Goal: Task Accomplishment & Management: Manage account settings

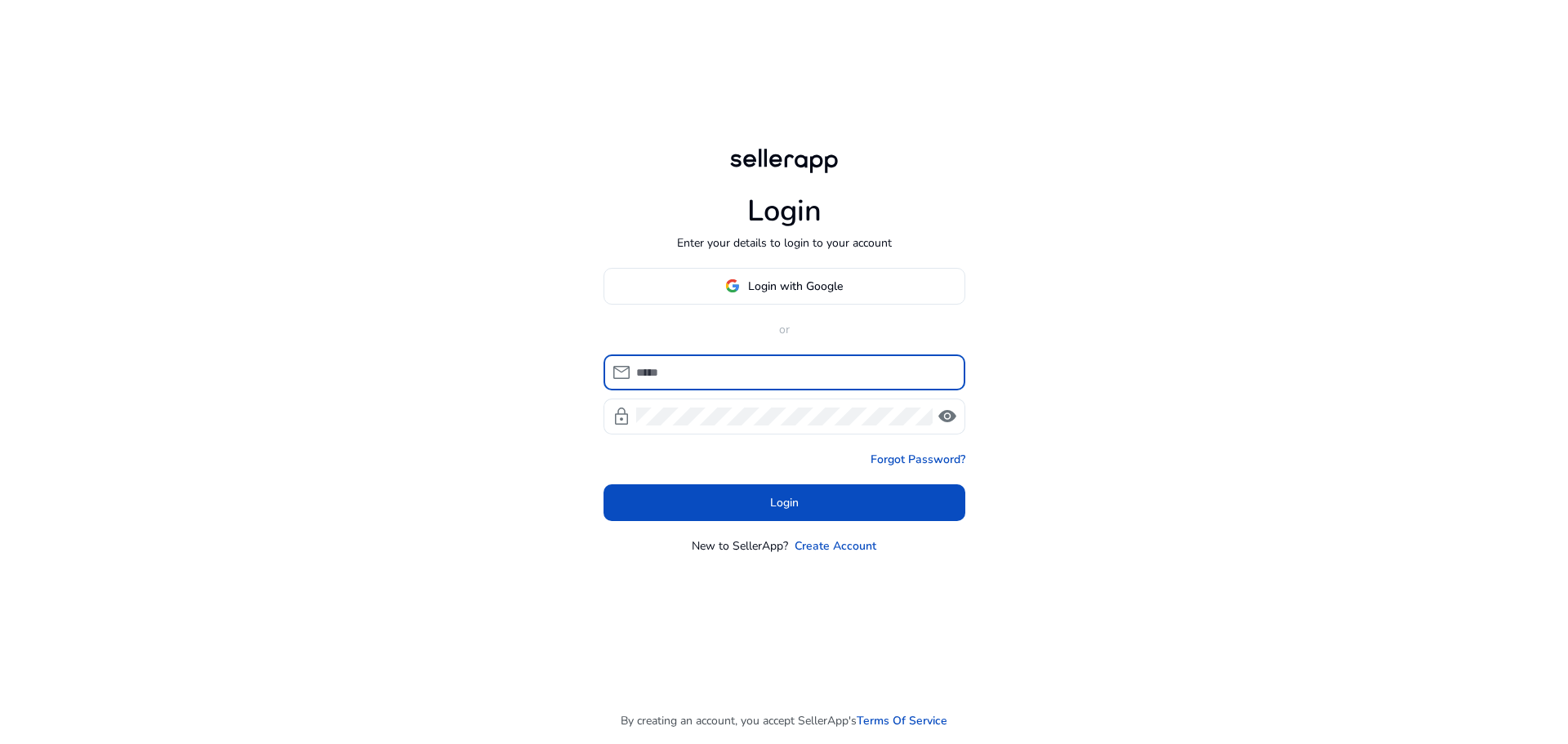
click at [713, 375] on input at bounding box center [794, 372] width 316 height 18
click at [732, 290] on img at bounding box center [733, 286] width 15 height 15
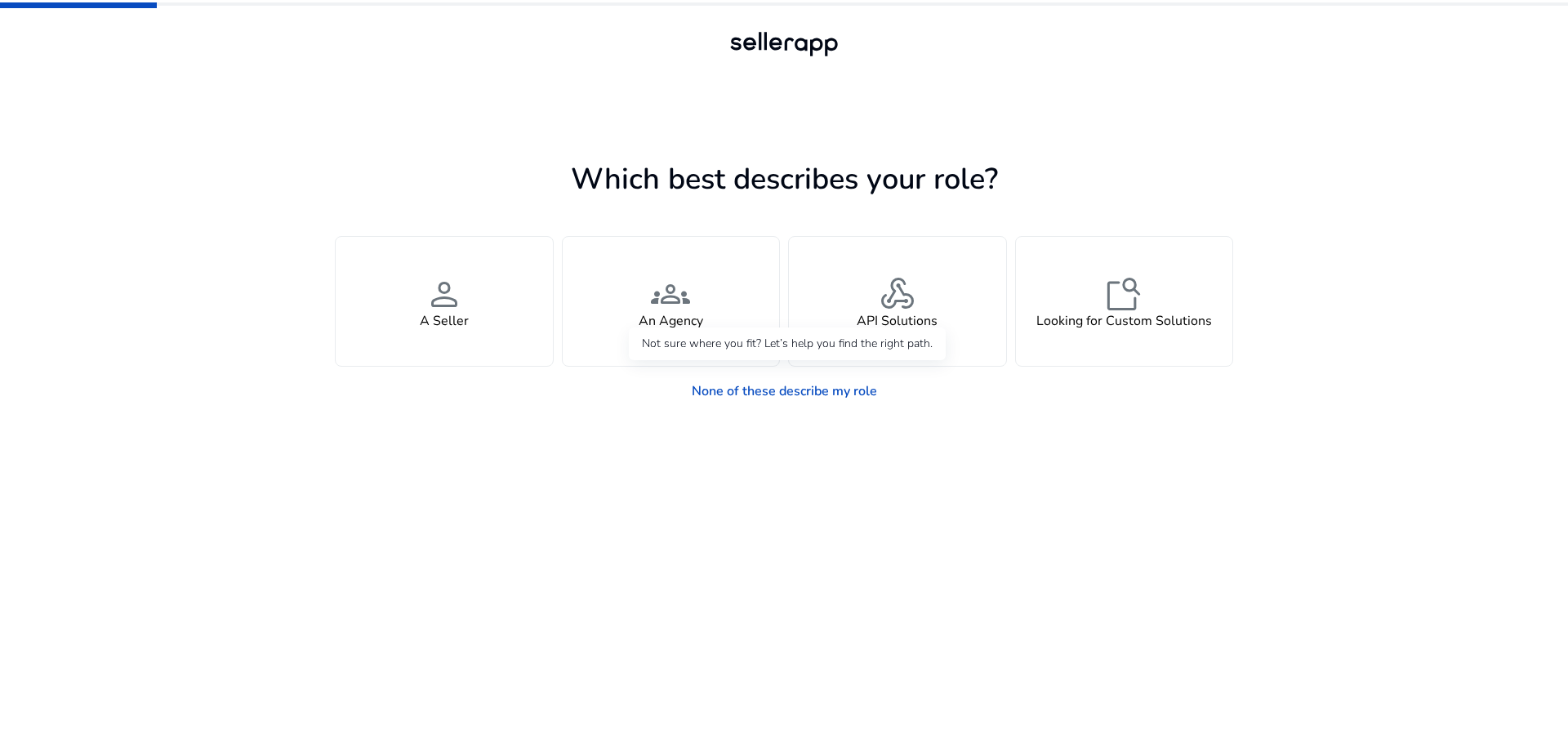
click at [782, 390] on link "None of these describe my role" at bounding box center [784, 391] width 212 height 33
click at [495, 352] on div "person A Seller" at bounding box center [444, 301] width 218 height 129
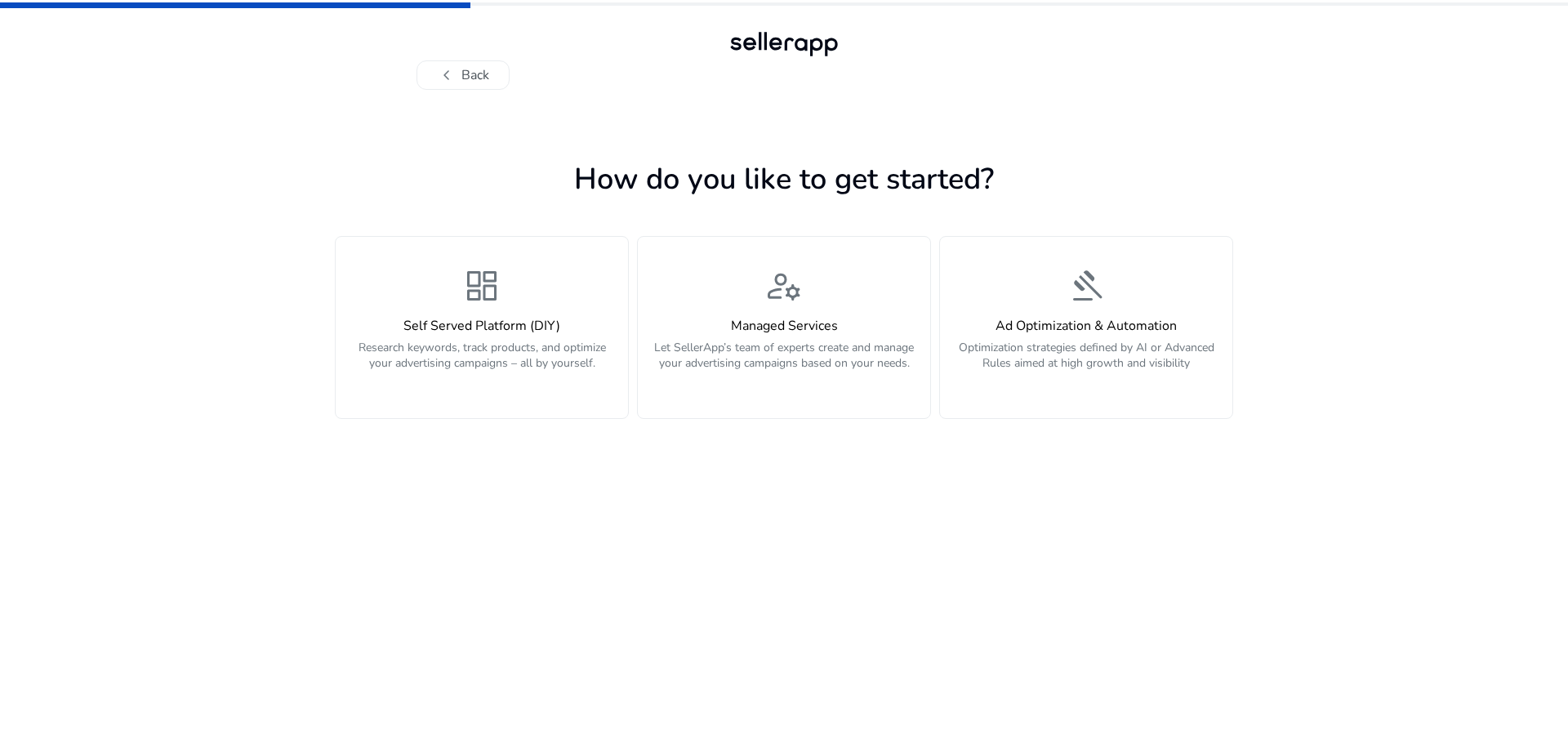
click at [503, 357] on p "Research keywords, track products, and optimize your advertising campaigns – al…" at bounding box center [482, 364] width 273 height 49
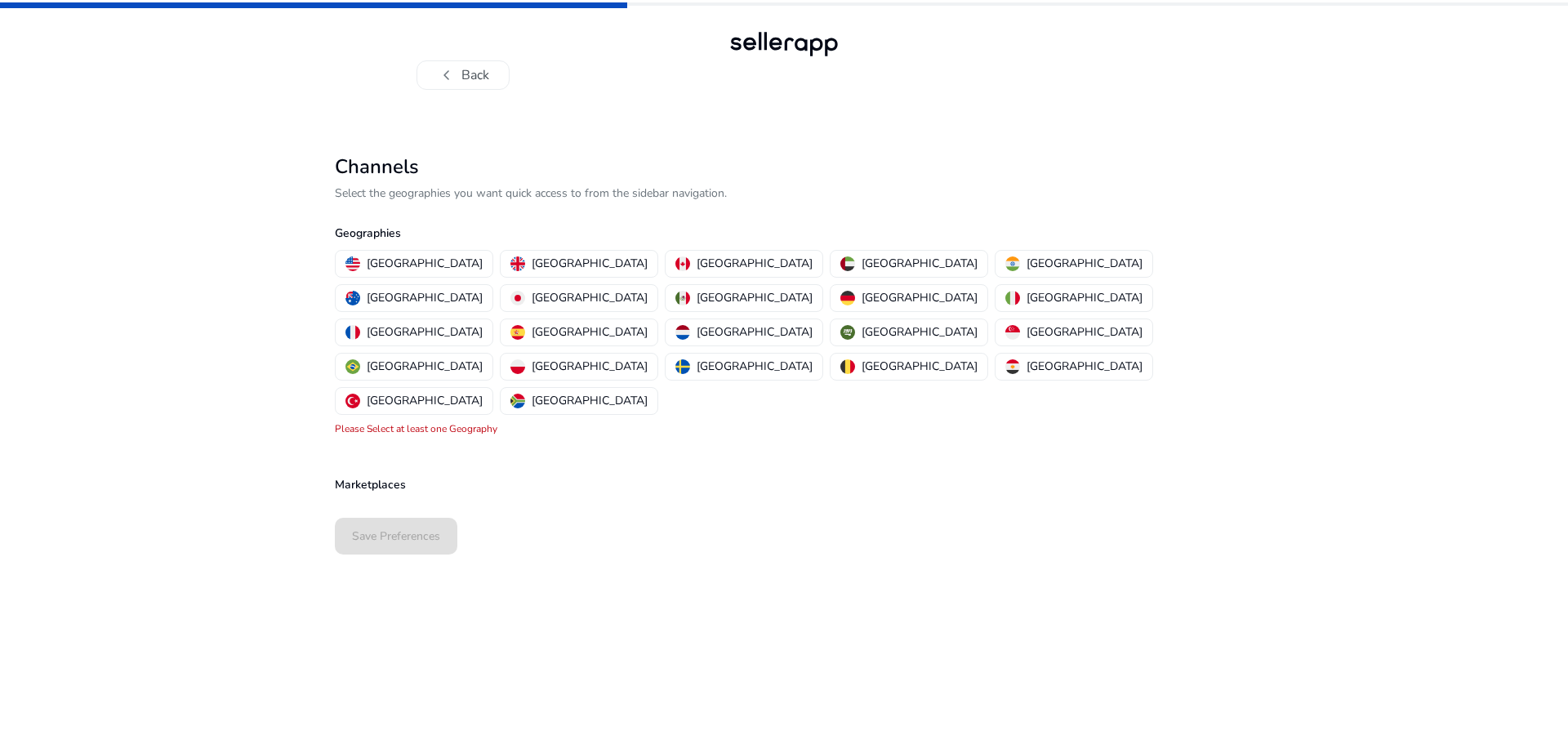
click at [1027, 266] on p "India" at bounding box center [1084, 263] width 116 height 17
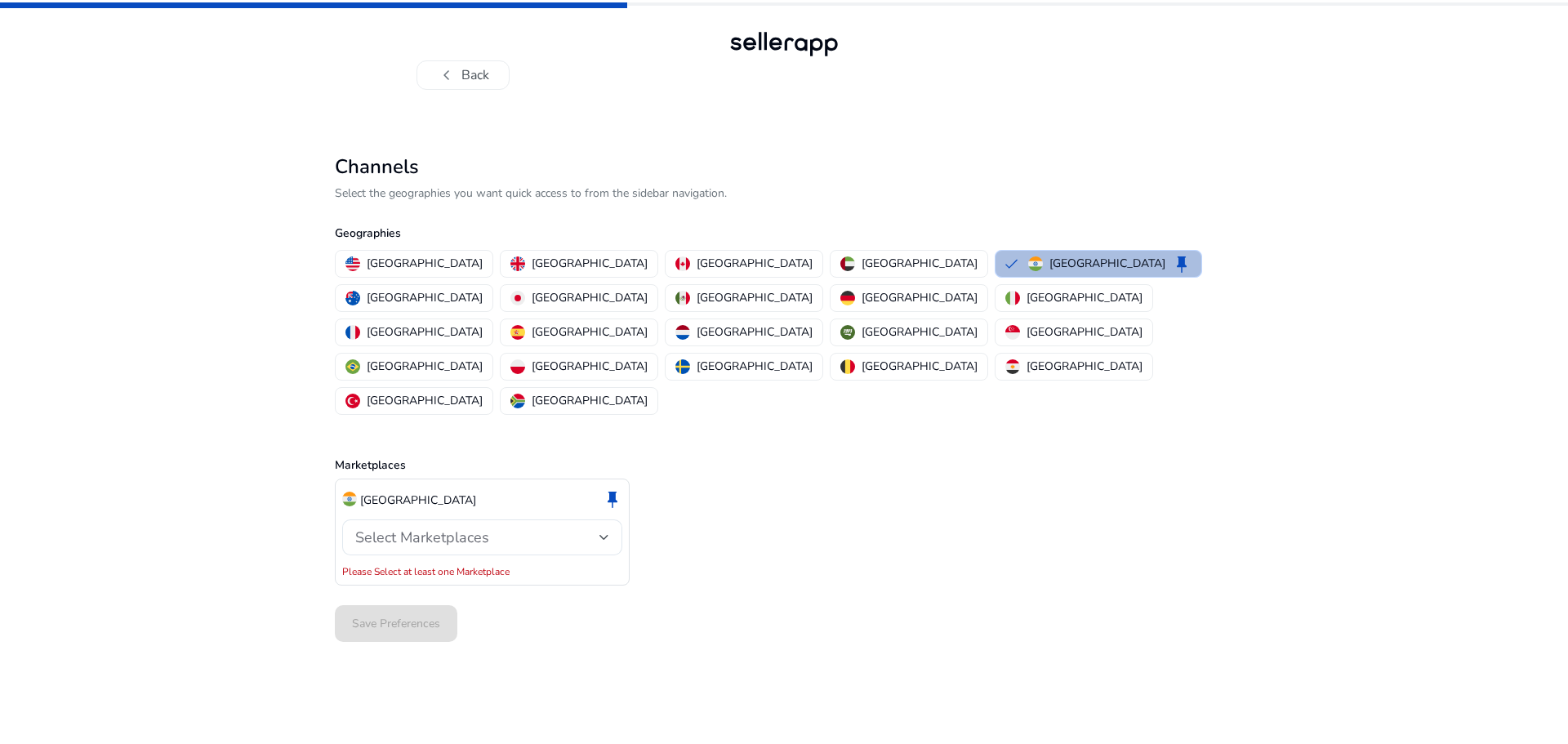
click at [483, 527] on span "Select Marketplaces" at bounding box center [423, 536] width 134 height 19
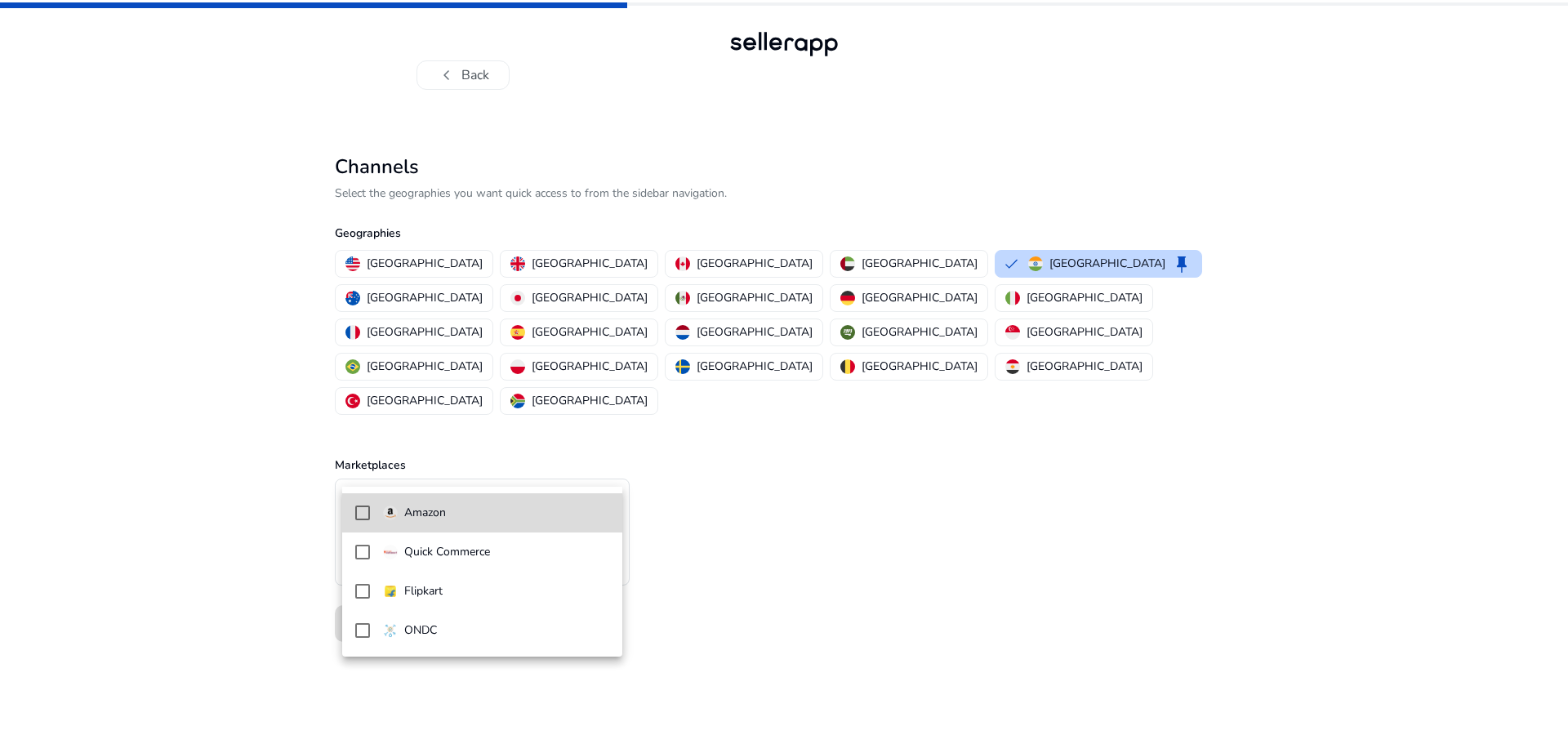
click at [448, 512] on span "Amazon" at bounding box center [496, 512] width 226 height 18
click at [455, 556] on p "Quick Commerce" at bounding box center [447, 552] width 85 height 18
click at [702, 556] on div at bounding box center [784, 372] width 1568 height 744
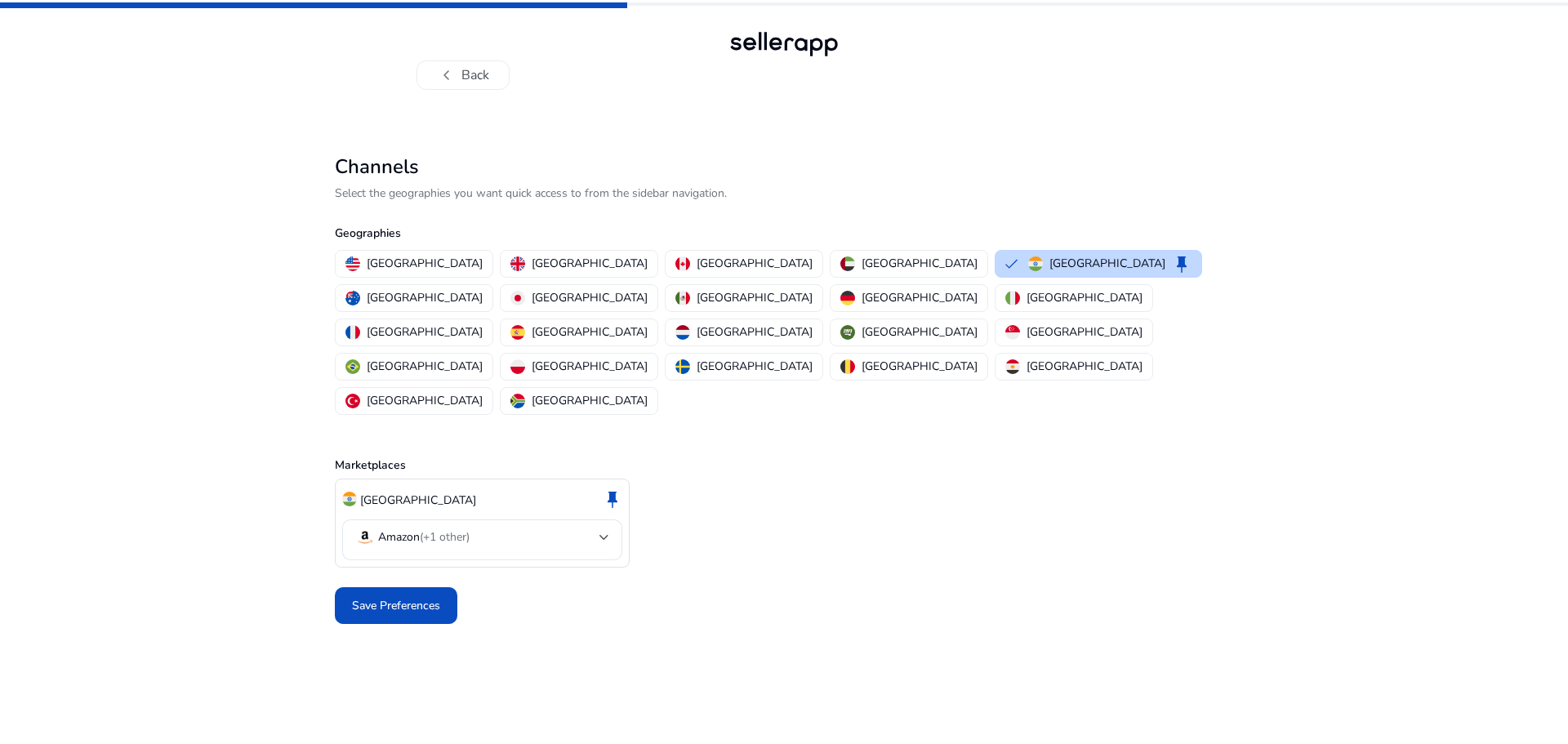
click at [407, 587] on span at bounding box center [396, 606] width 122 height 39
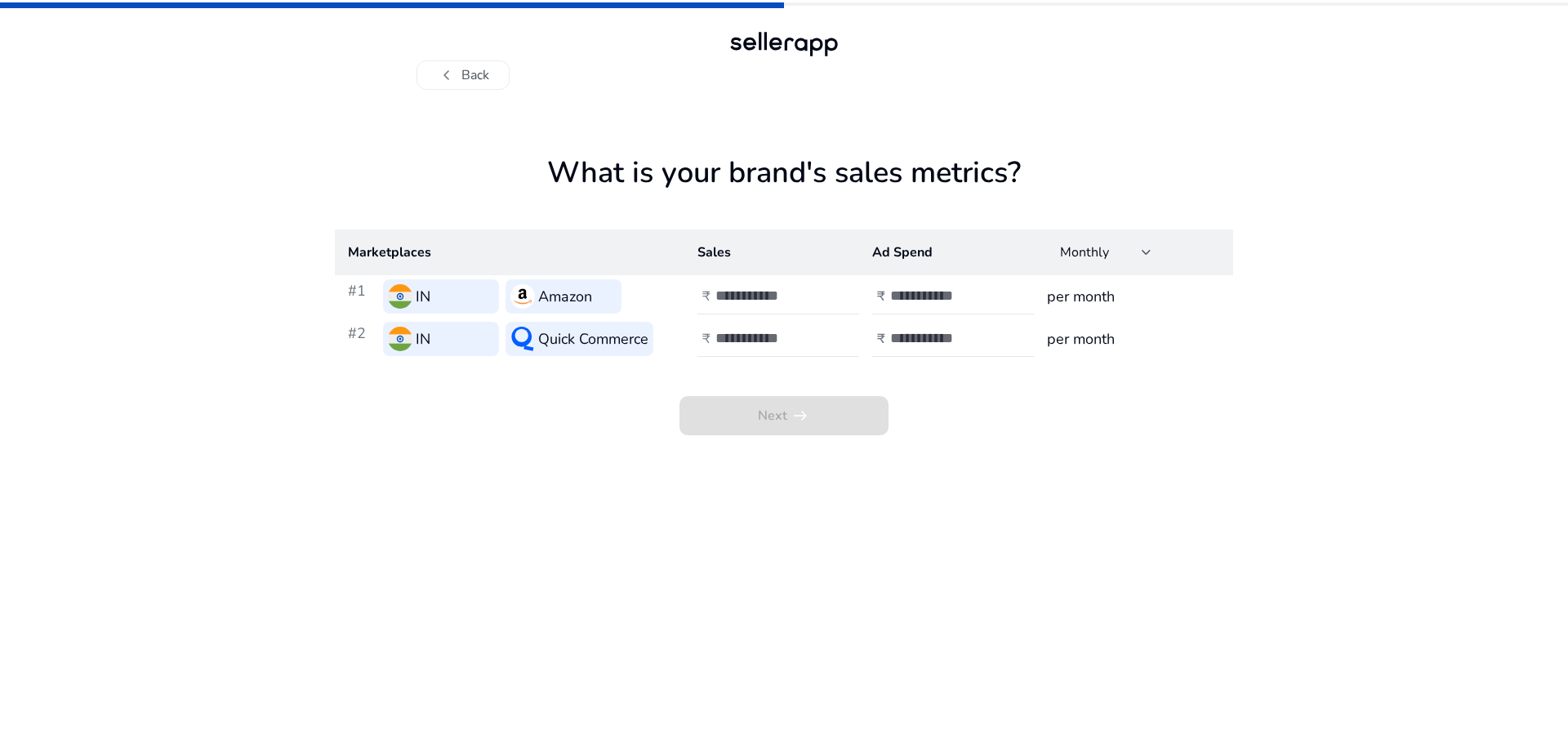
click at [920, 300] on input "number" at bounding box center [945, 295] width 110 height 18
click at [1084, 296] on h3 "per month" at bounding box center [1133, 296] width 173 height 23
click at [761, 424] on span "Next arrow_right_alt" at bounding box center [784, 415] width 209 height 39
click at [780, 309] on div at bounding box center [789, 296] width 147 height 36
type input "*"
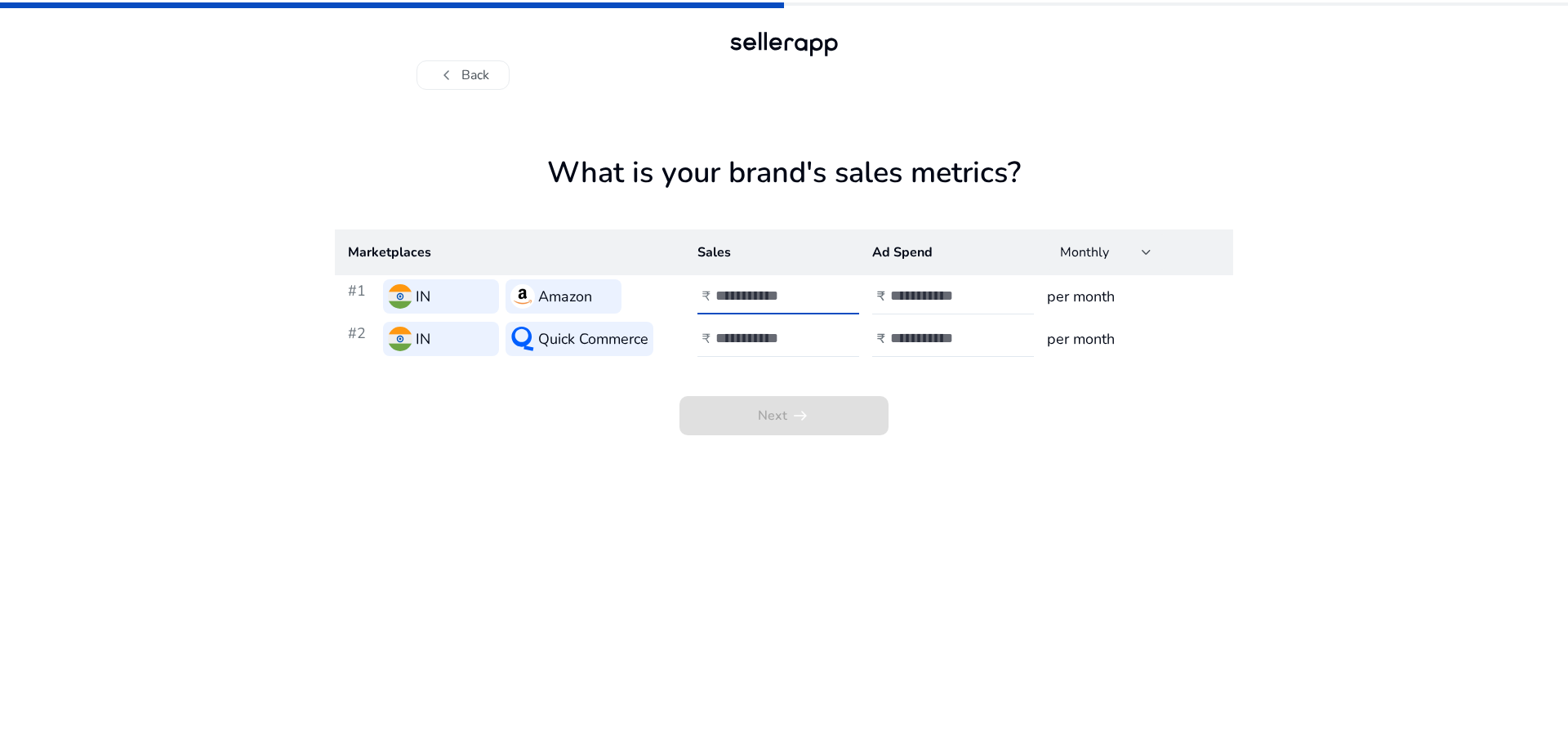
click at [773, 331] on input "number" at bounding box center [771, 337] width 110 height 18
type input "*"
click at [926, 303] on input "number" at bounding box center [945, 295] width 110 height 18
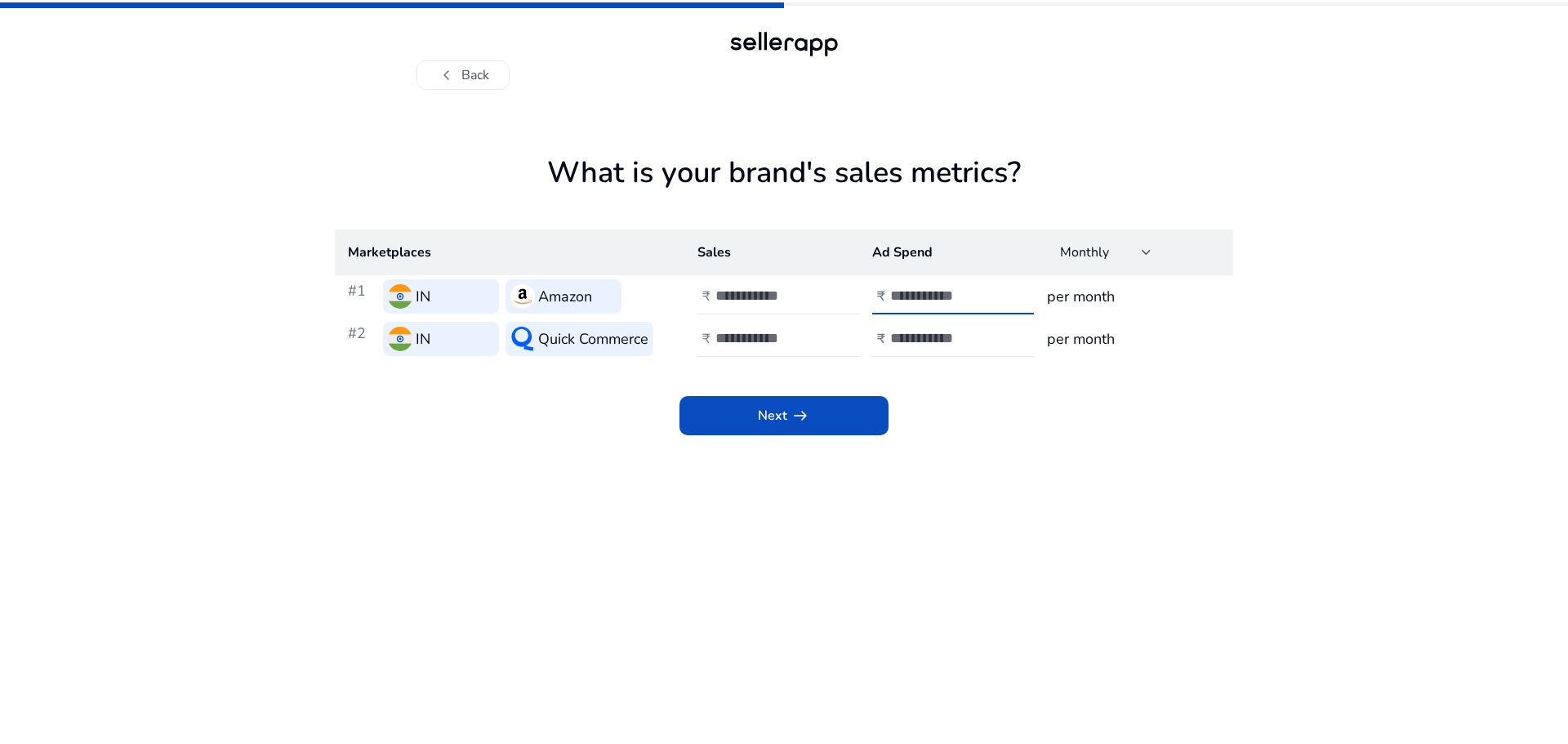
type input "*"
click at [957, 331] on input "number" at bounding box center [945, 337] width 110 height 18
type input "*"
click at [848, 416] on span at bounding box center [784, 415] width 209 height 39
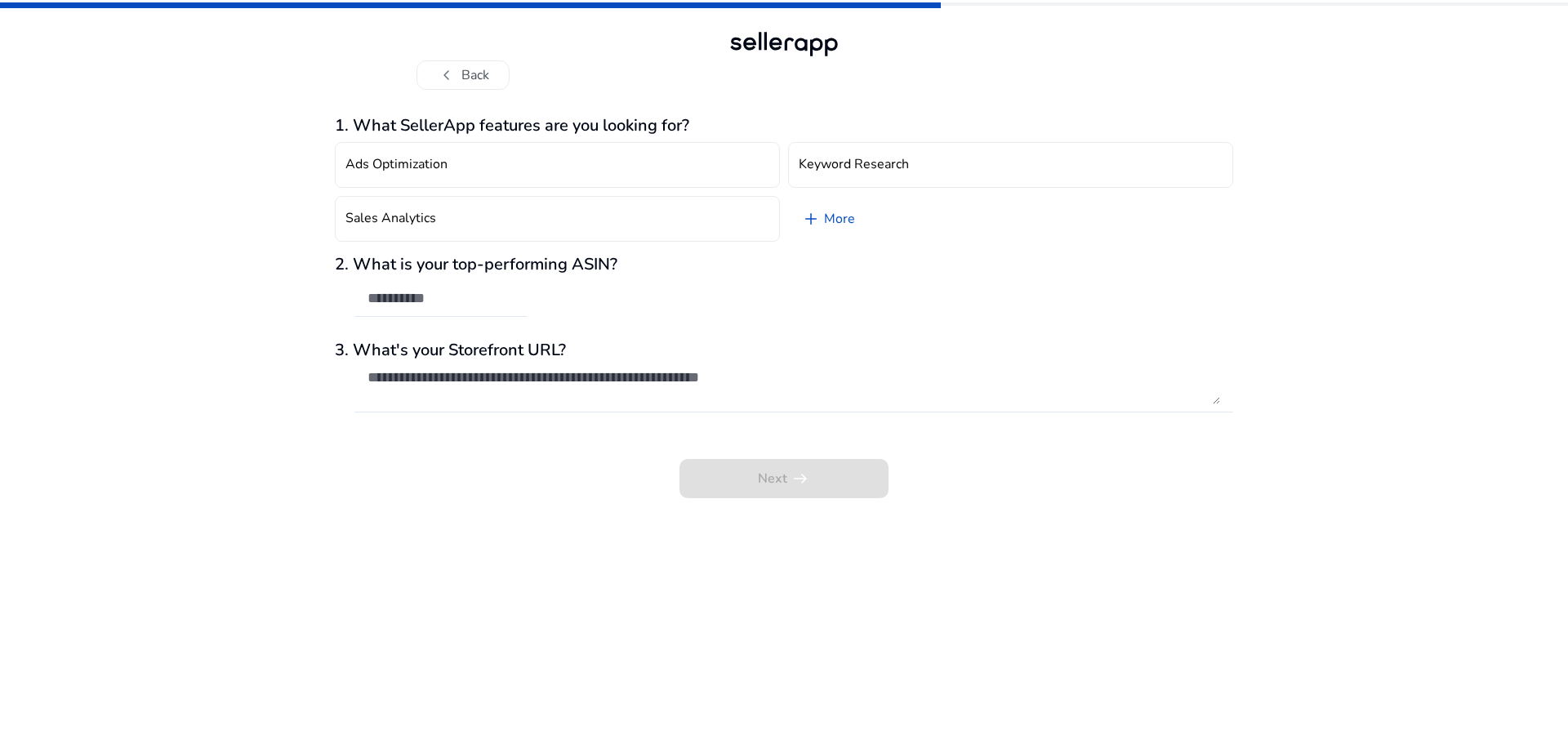
click at [630, 208] on button "Sales Analytics" at bounding box center [557, 218] width 445 height 46
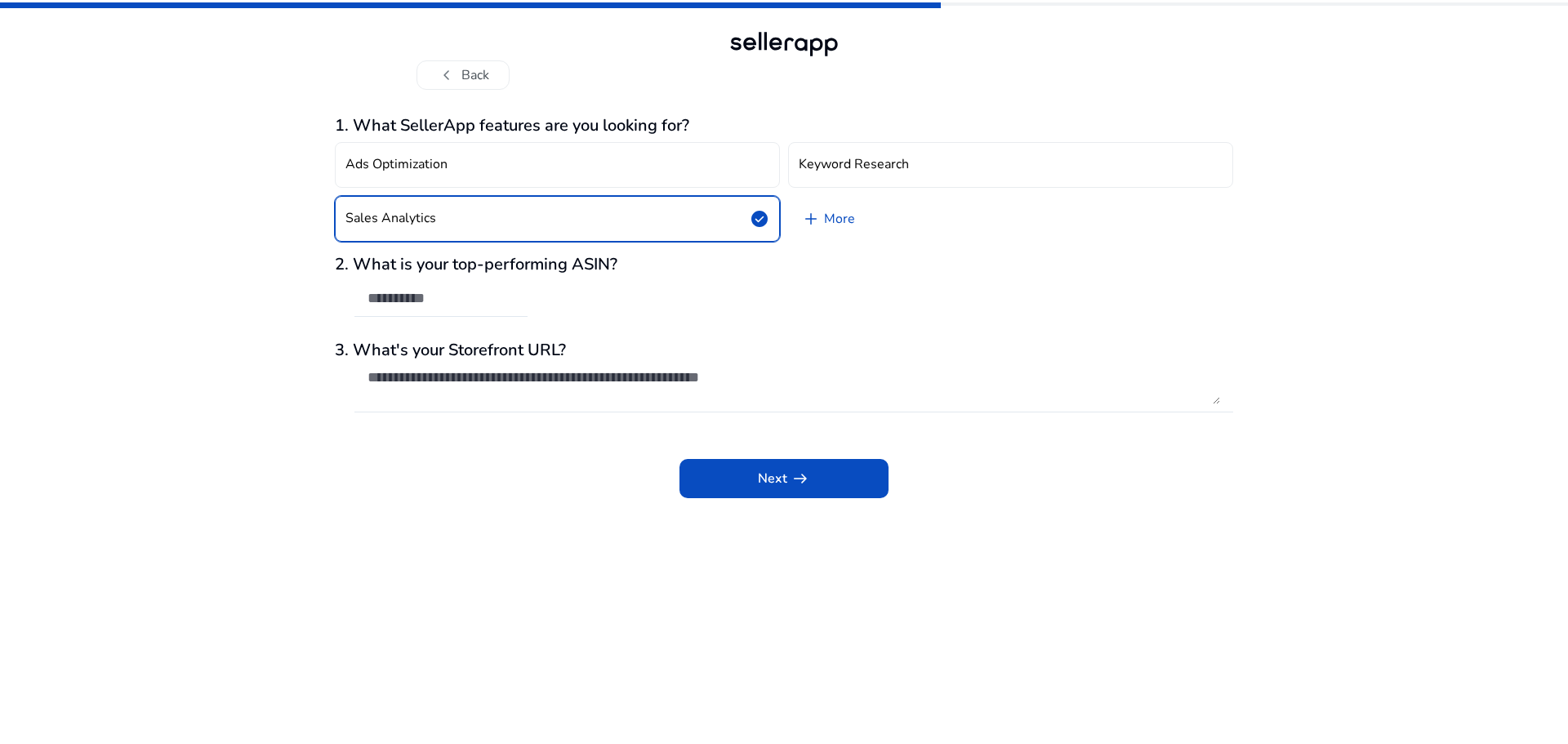
click at [869, 173] on button "Keyword Research" at bounding box center [1011, 165] width 445 height 46
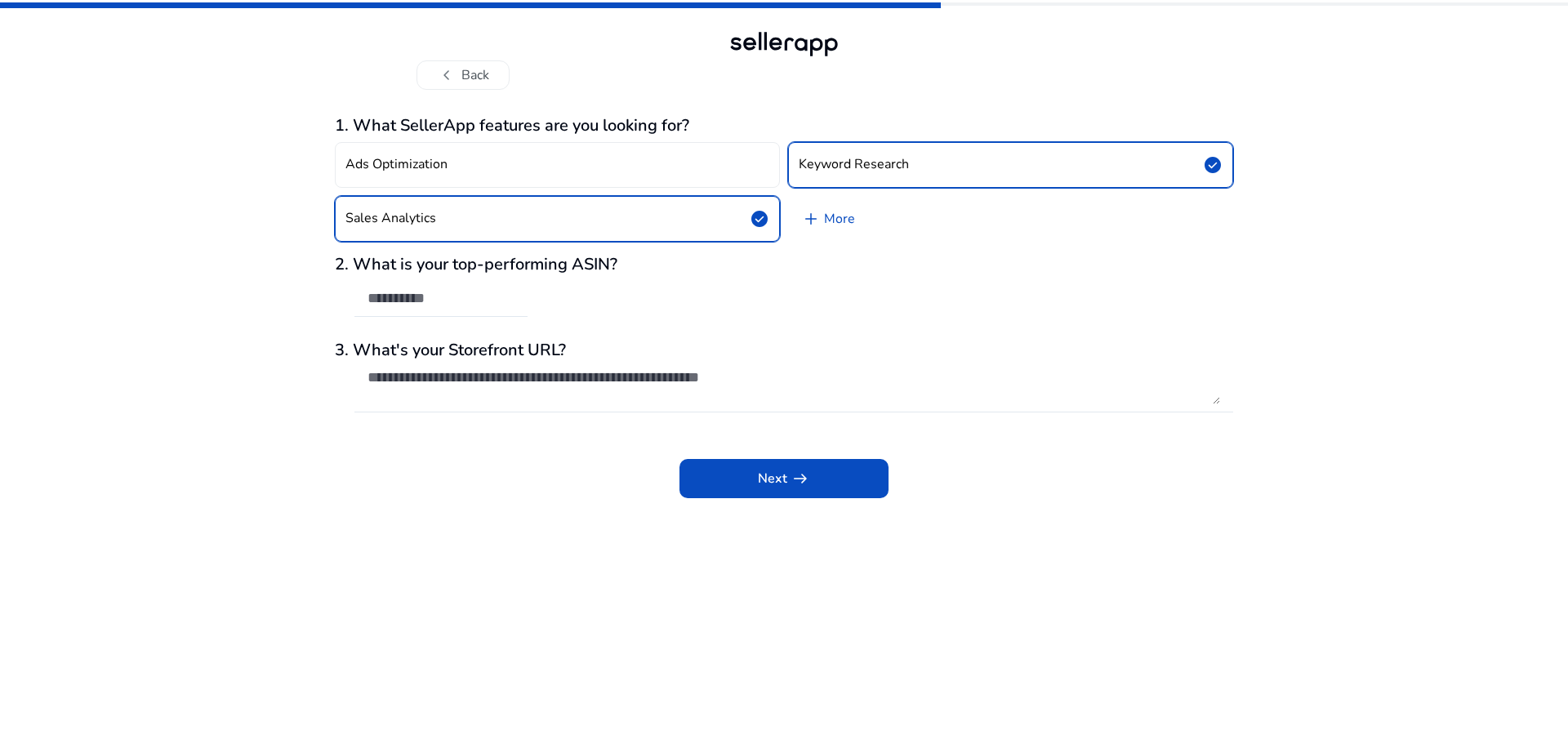
click at [768, 464] on span at bounding box center [784, 478] width 209 height 39
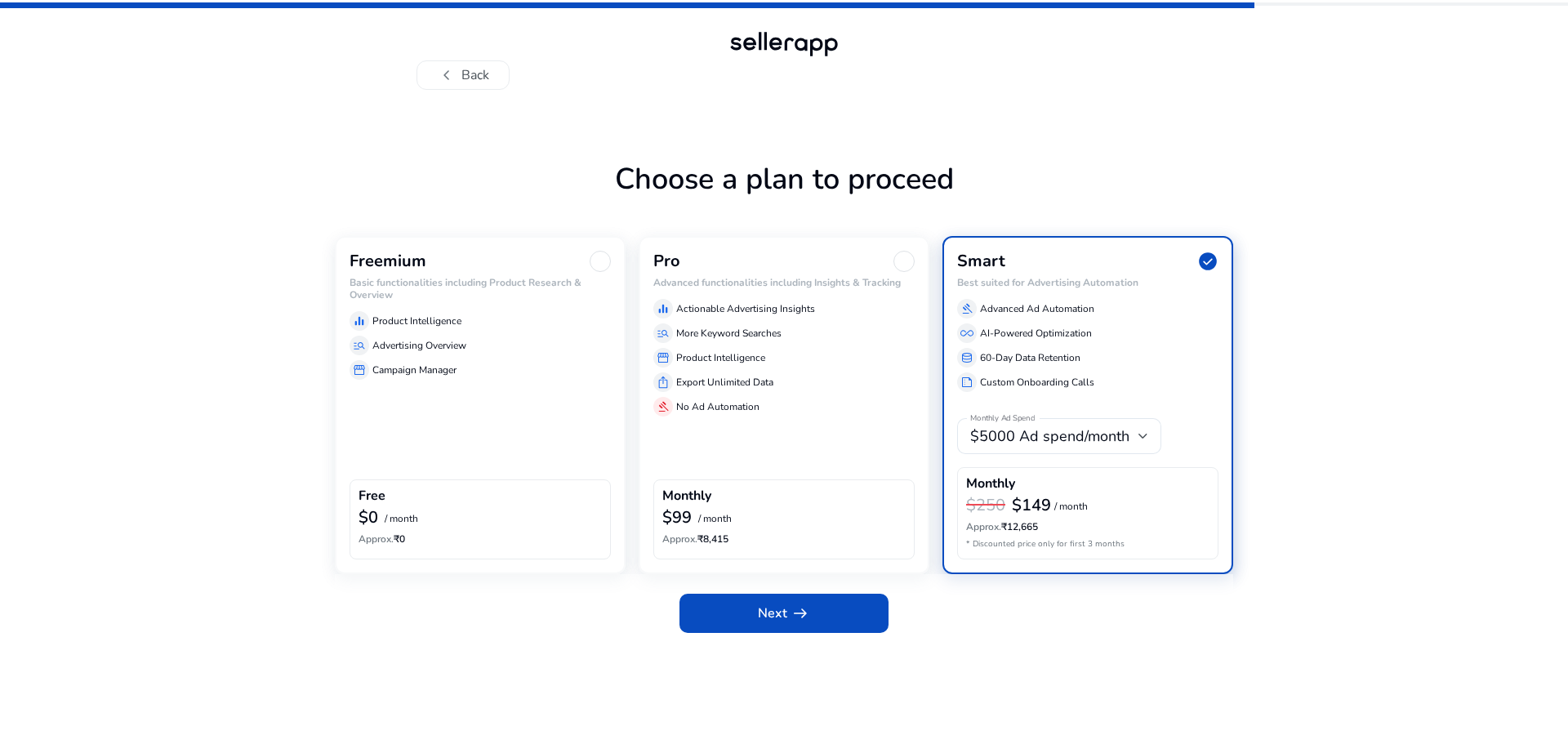
click at [559, 408] on div "Freemium Basic functionalities including Product Research & Overview equalizer …" at bounding box center [479, 404] width 290 height 337
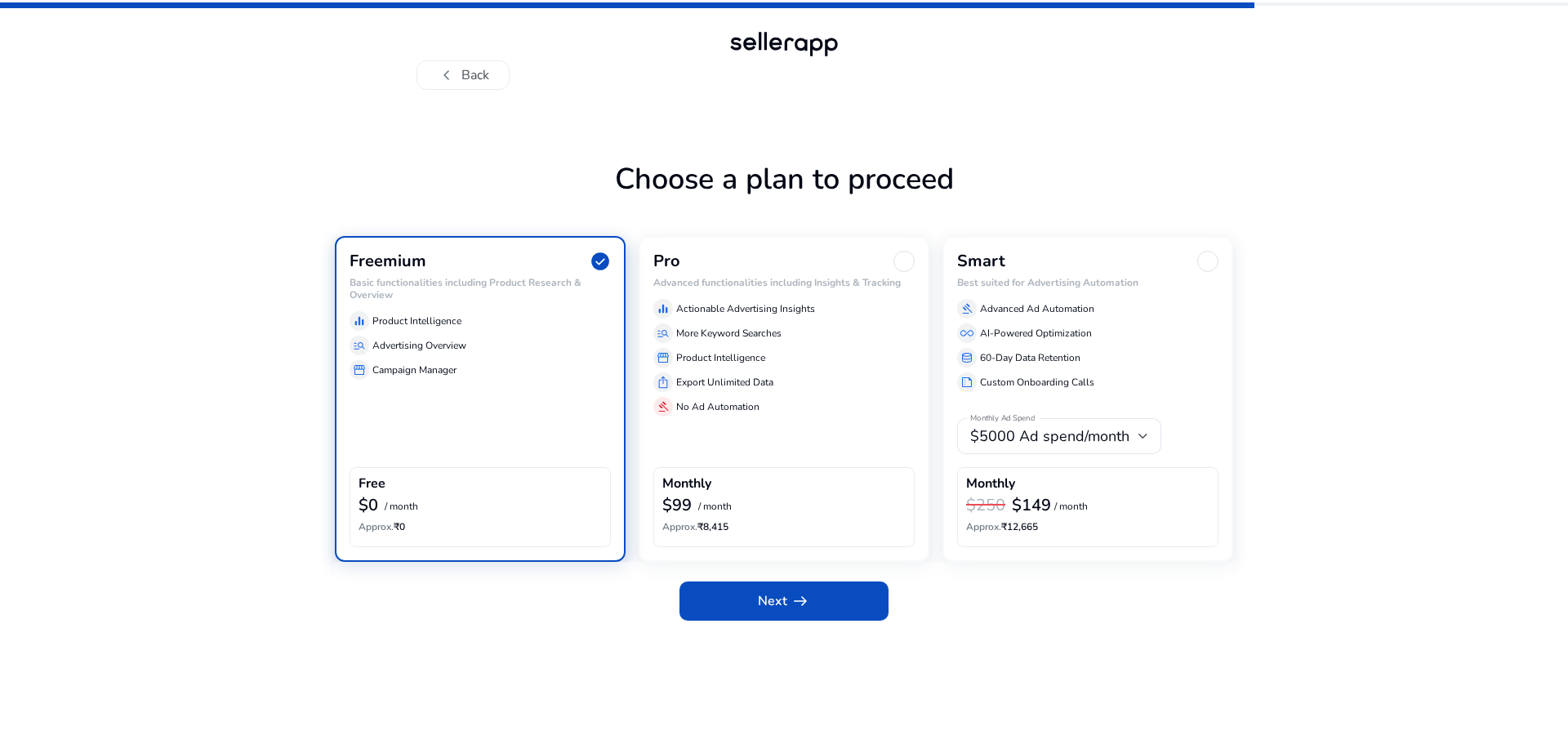
click at [770, 595] on span "Next arrow_right_alt" at bounding box center [784, 601] width 52 height 19
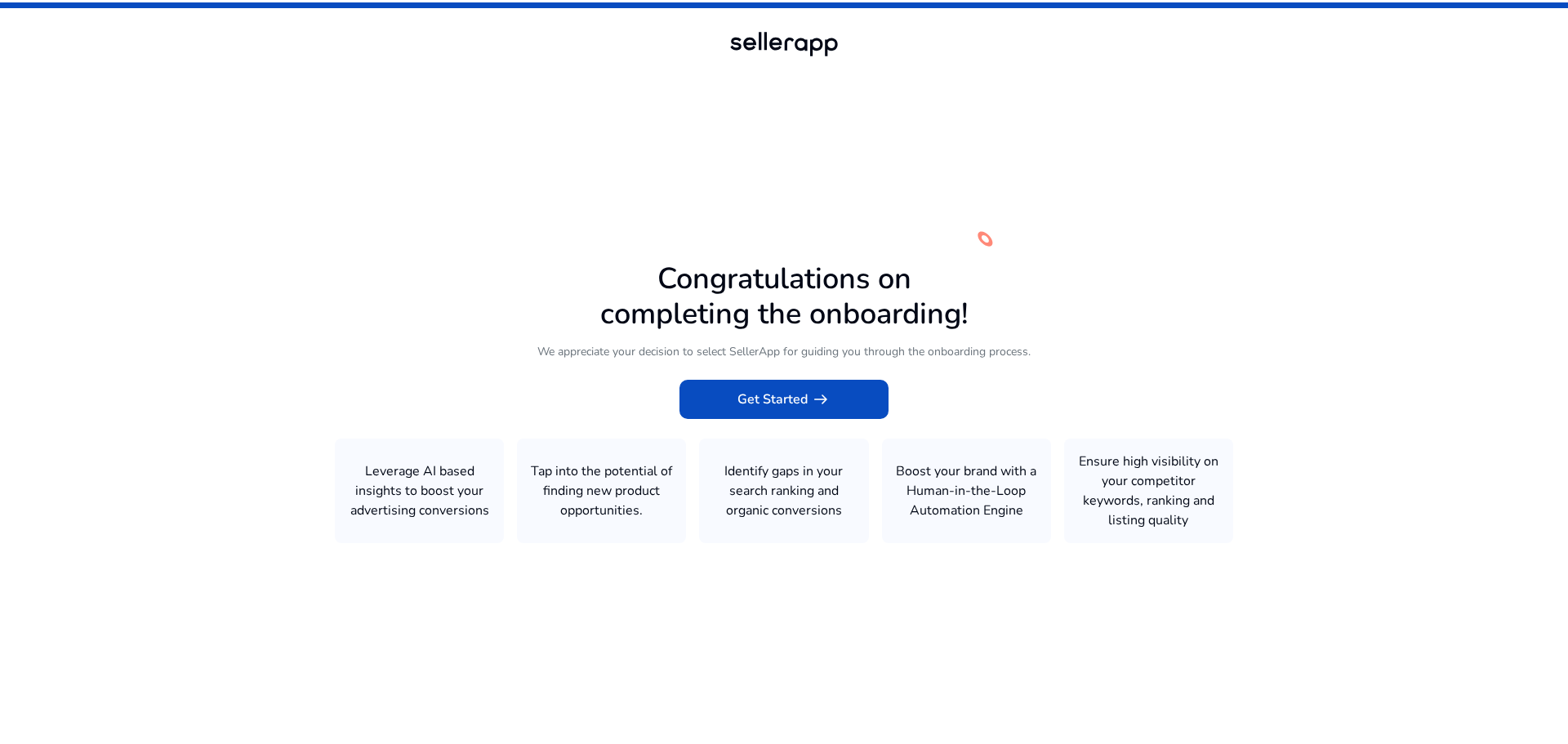
click at [791, 417] on span at bounding box center [784, 399] width 209 height 39
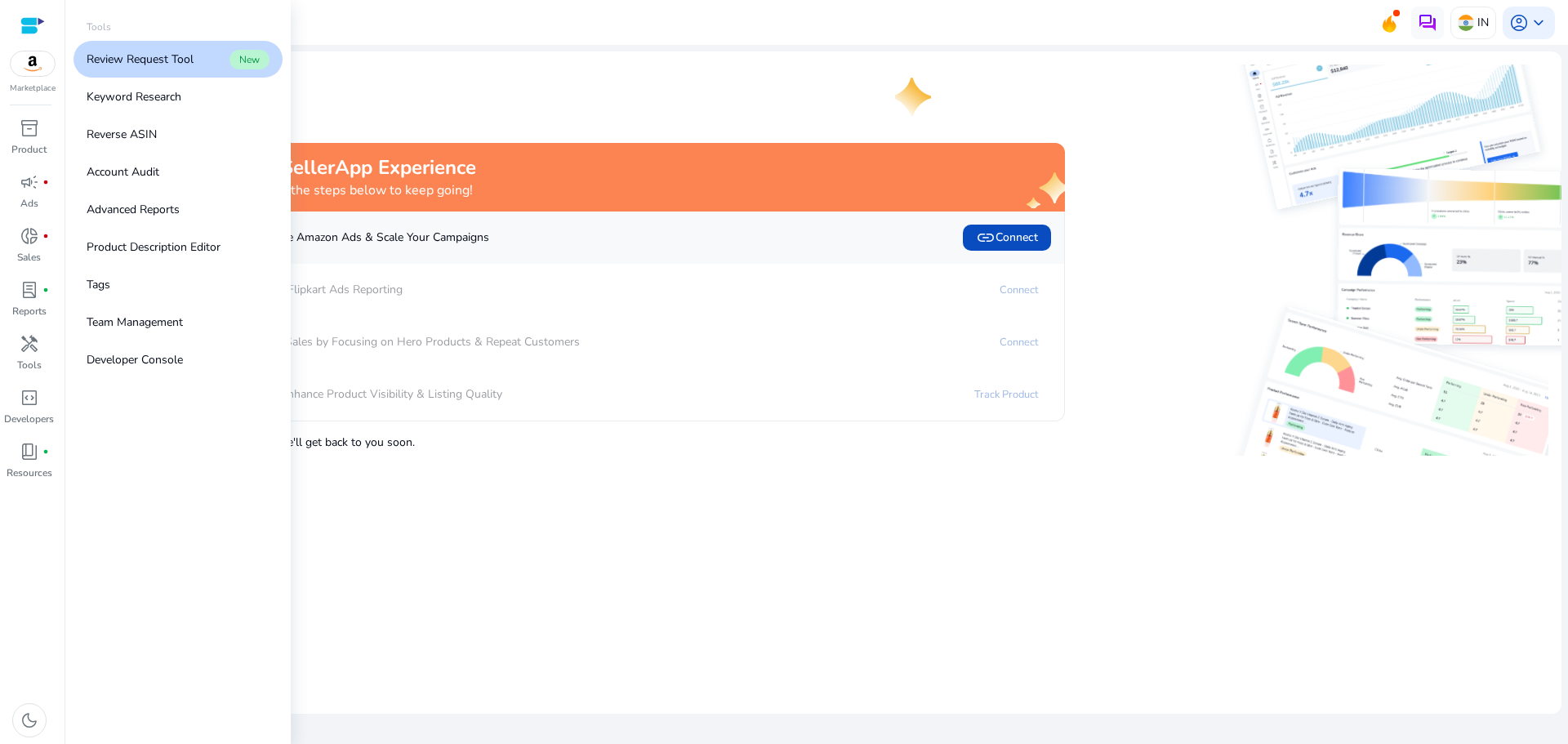
click at [24, 366] on p "Tools" at bounding box center [28, 365] width 24 height 15
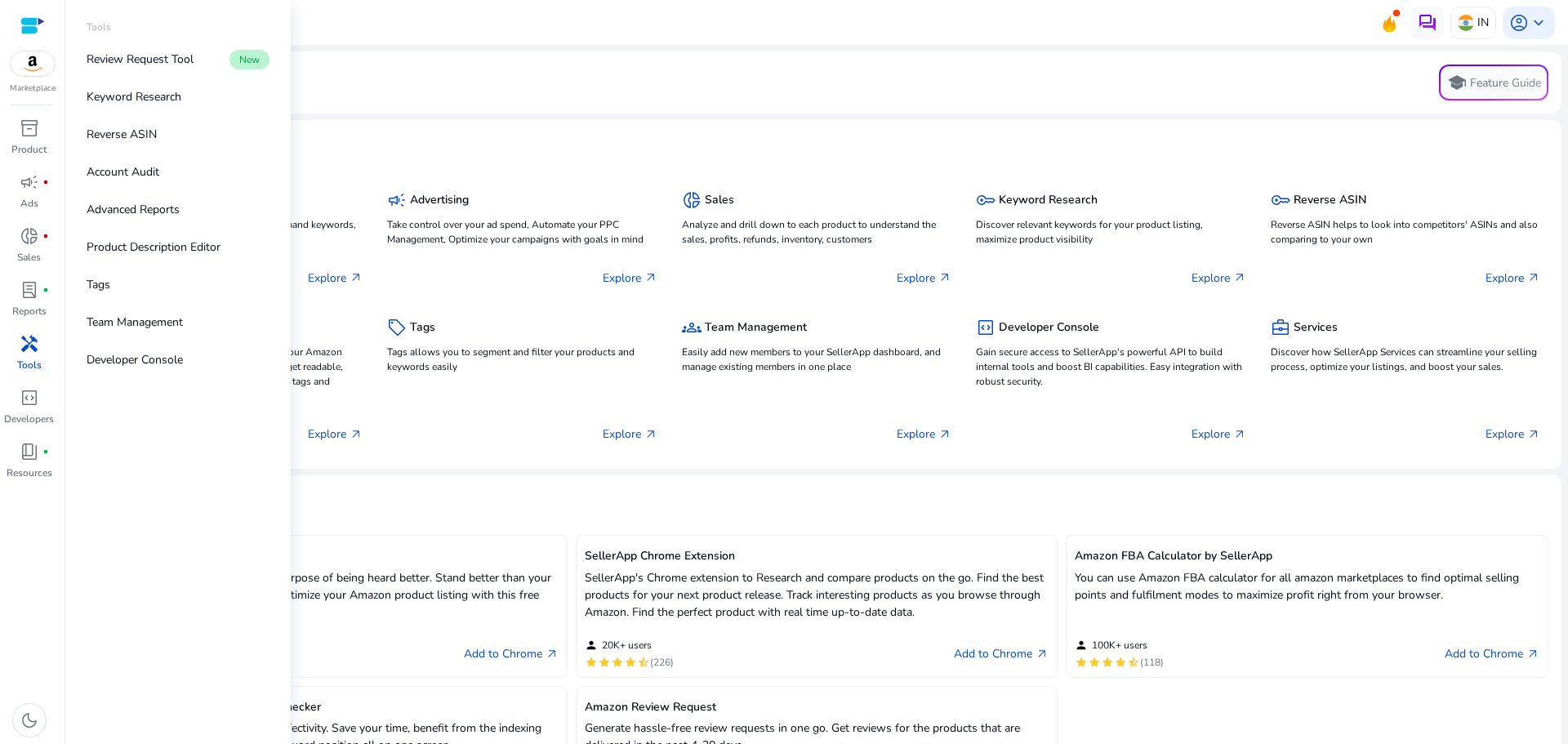
click at [182, 47] on link "Review Request Tool New" at bounding box center [178, 59] width 209 height 37
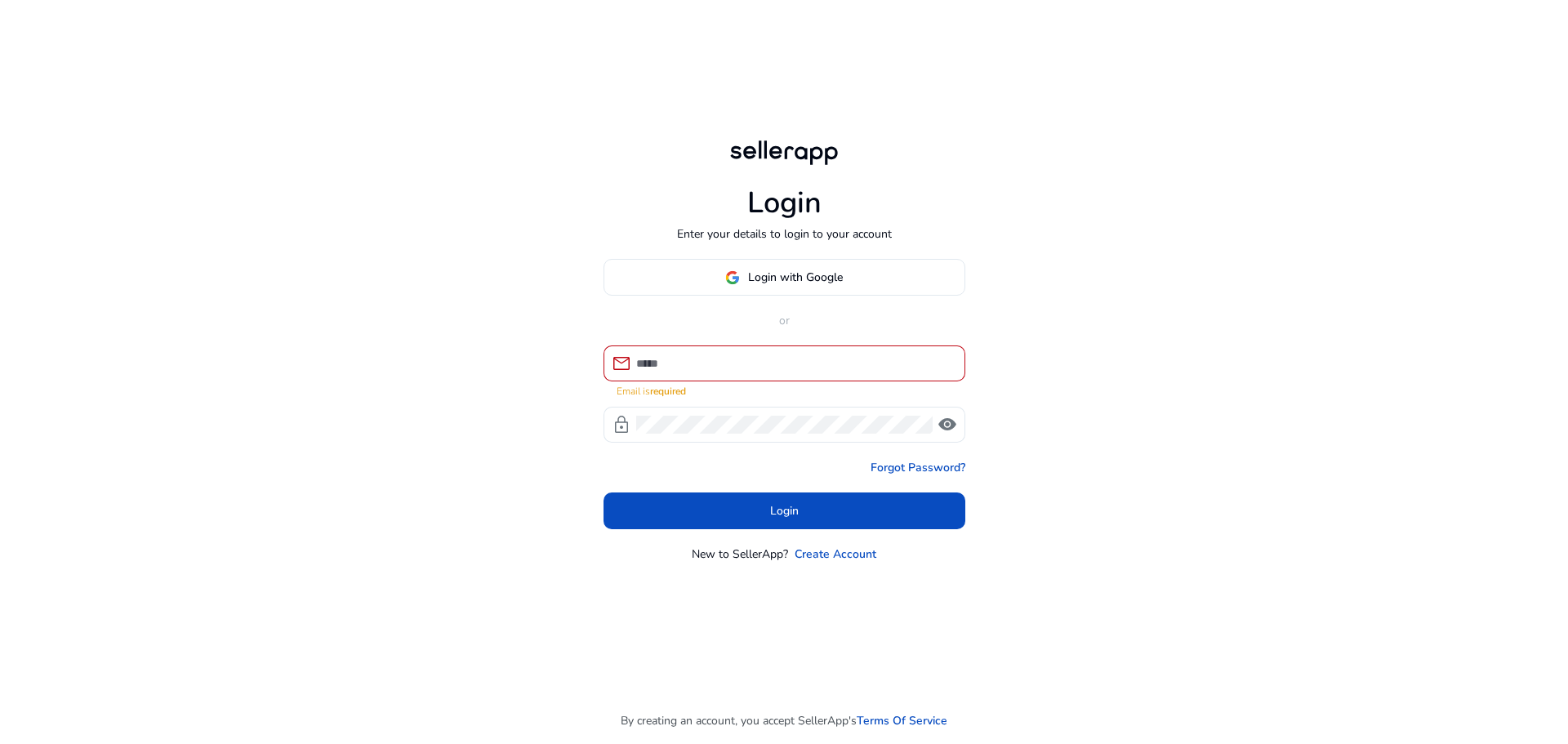
click at [1264, 168] on div "Login Enter your details to login to your account Login with Google or mail Ema…" at bounding box center [784, 372] width 1568 height 744
click at [767, 277] on span "Login with Google" at bounding box center [795, 277] width 95 height 17
click at [672, 351] on div at bounding box center [794, 363] width 316 height 36
click at [677, 359] on input at bounding box center [794, 363] width 316 height 18
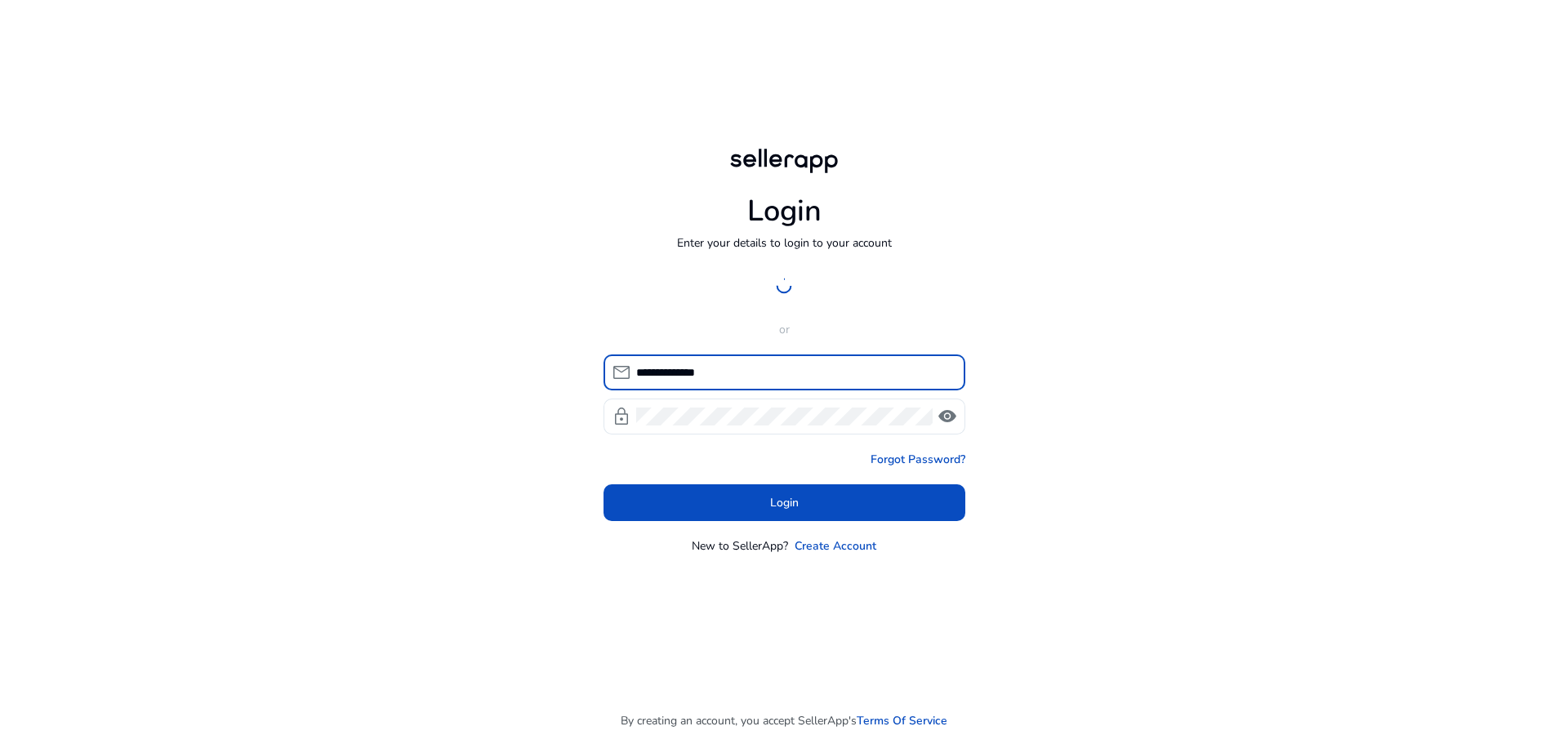
type input "**********"
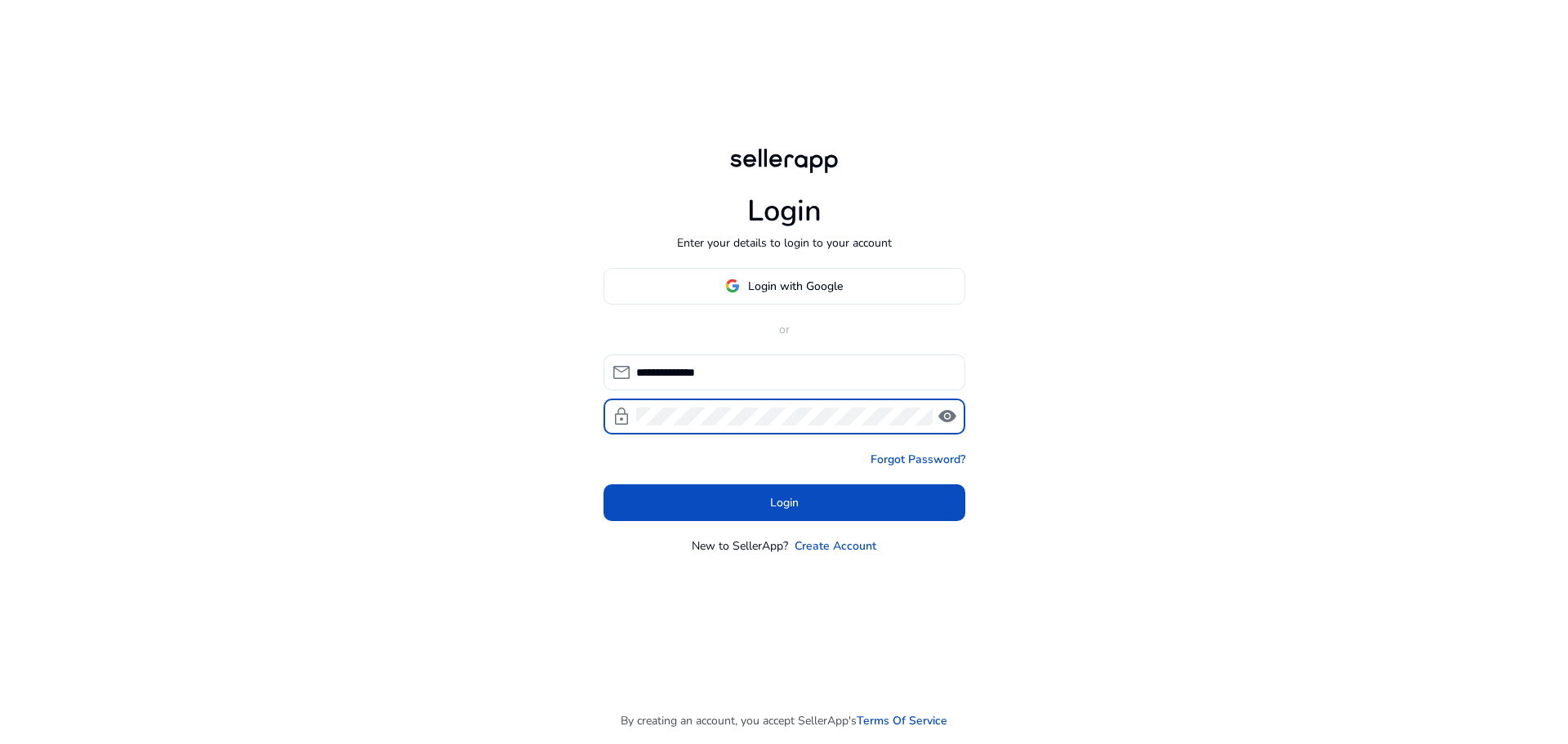
click button "Login" at bounding box center [784, 503] width 361 height 37
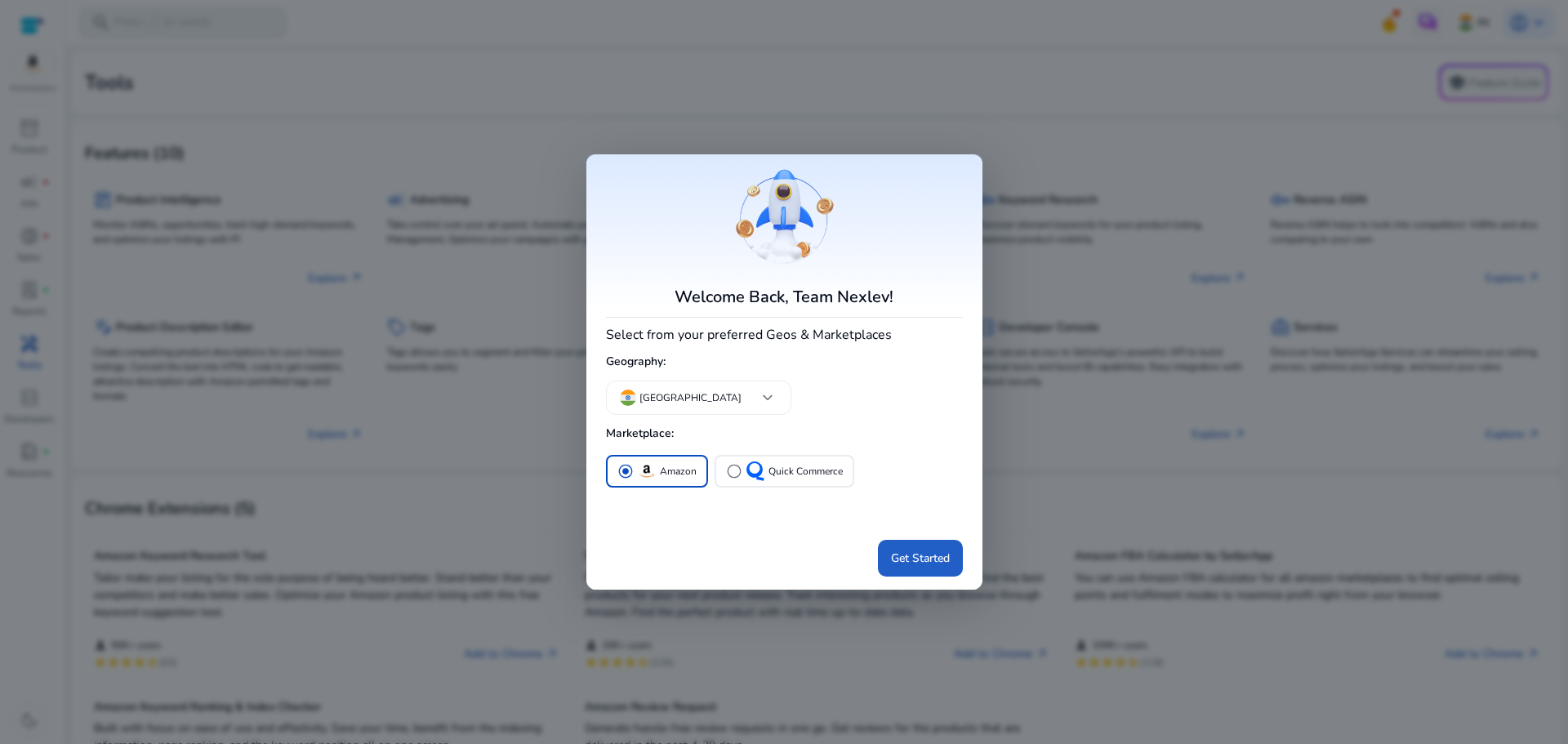
click at [897, 560] on span "Get Started" at bounding box center [920, 558] width 59 height 17
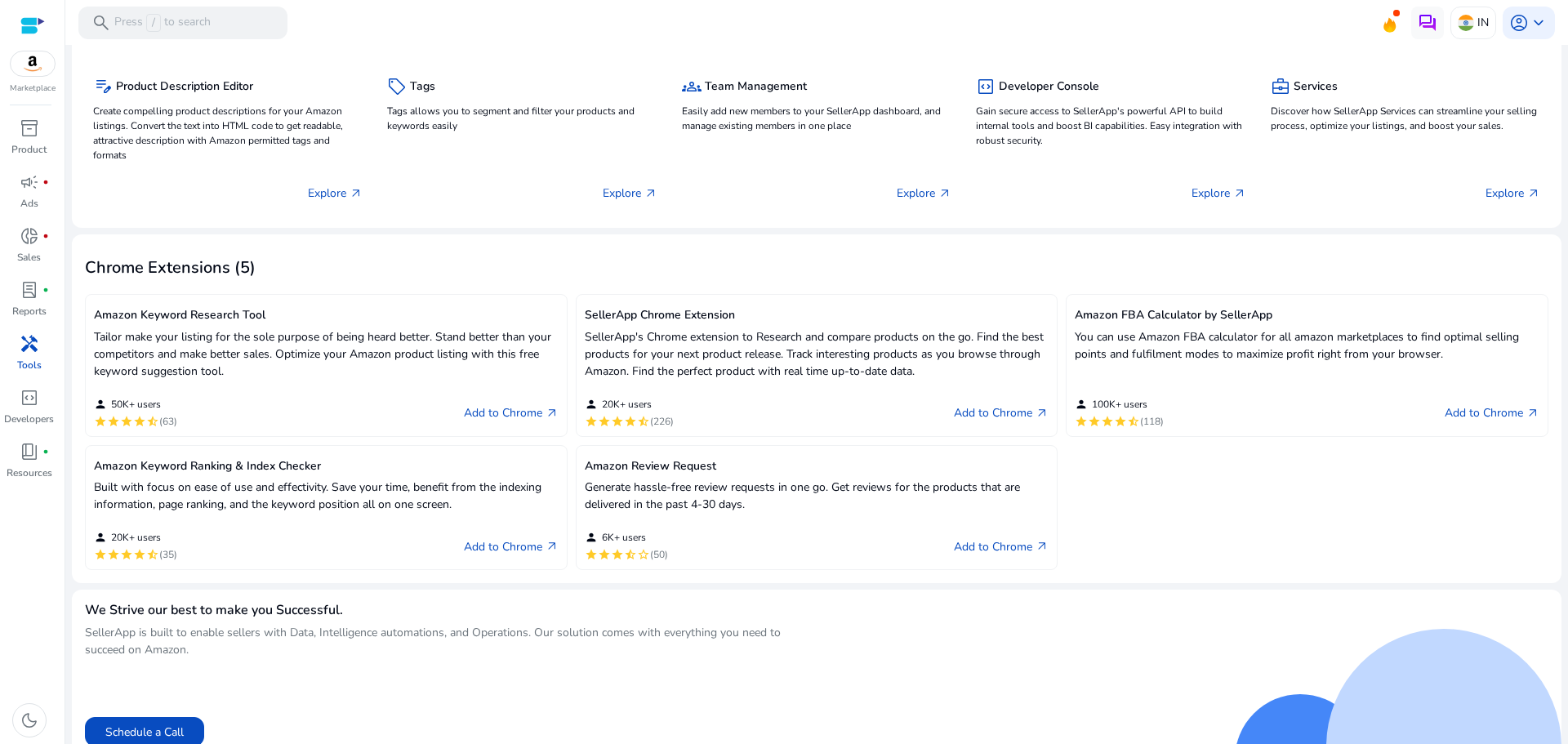
scroll to position [256, 0]
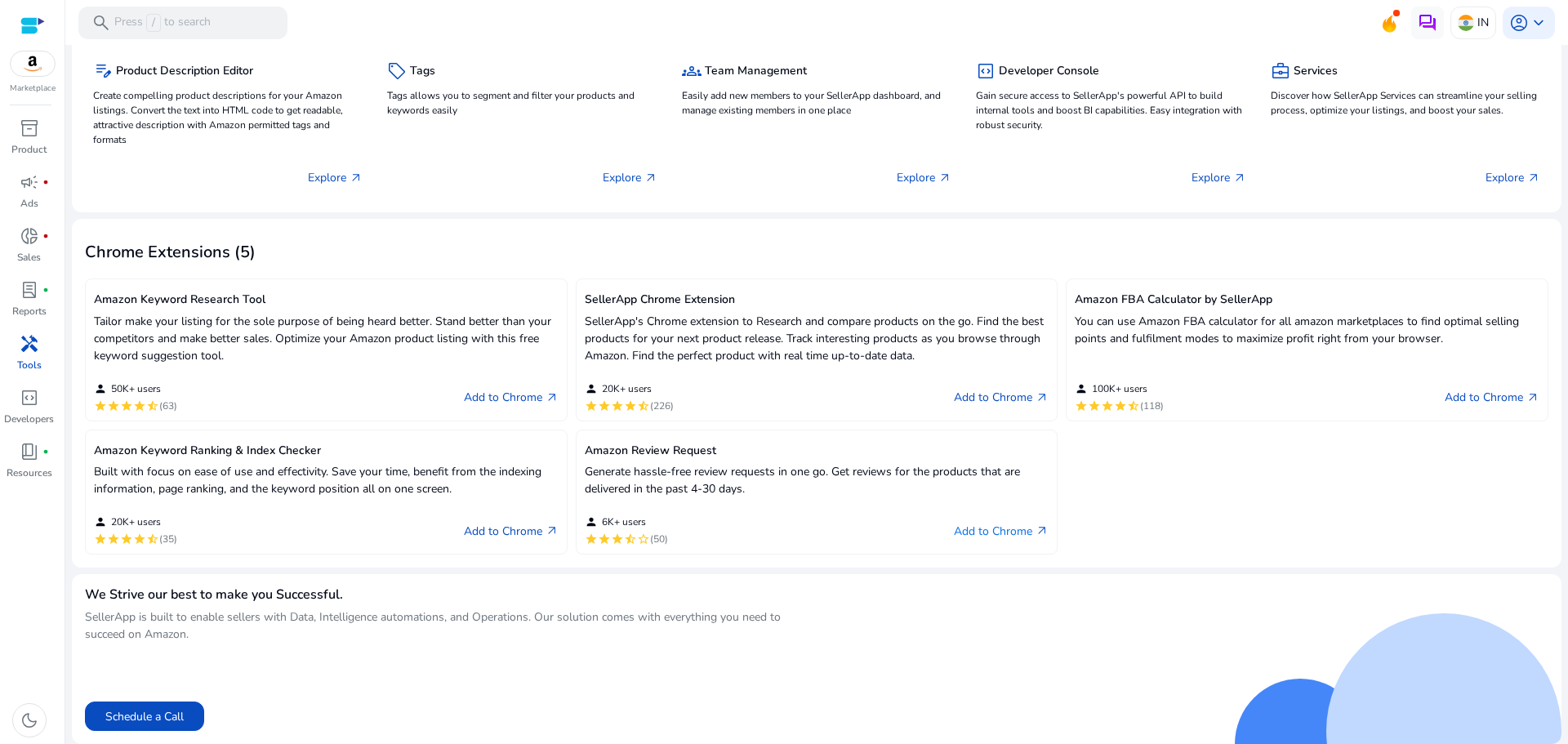
click at [992, 528] on link "Add to Chrome arrow_outward" at bounding box center [1001, 531] width 95 height 19
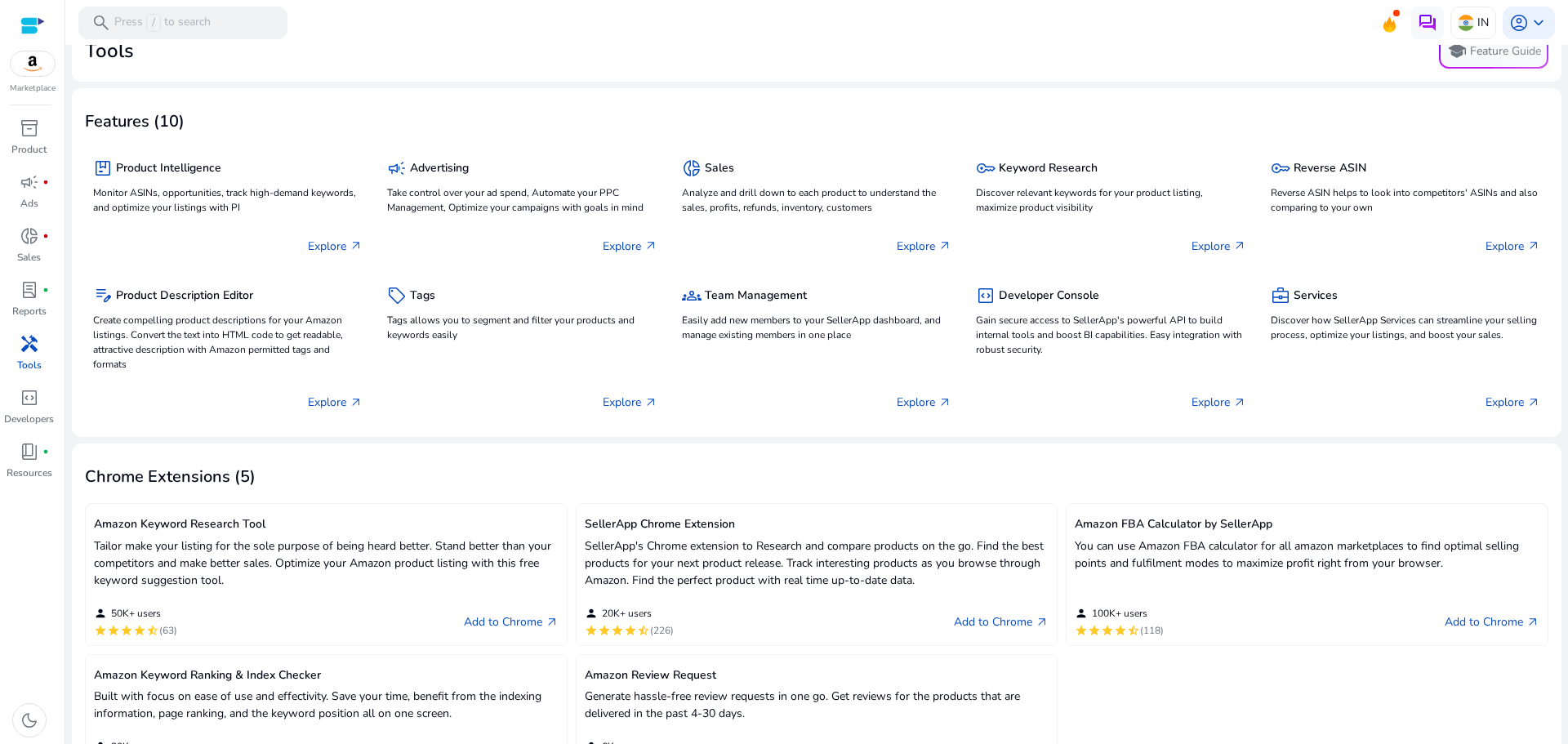
scroll to position [0, 0]
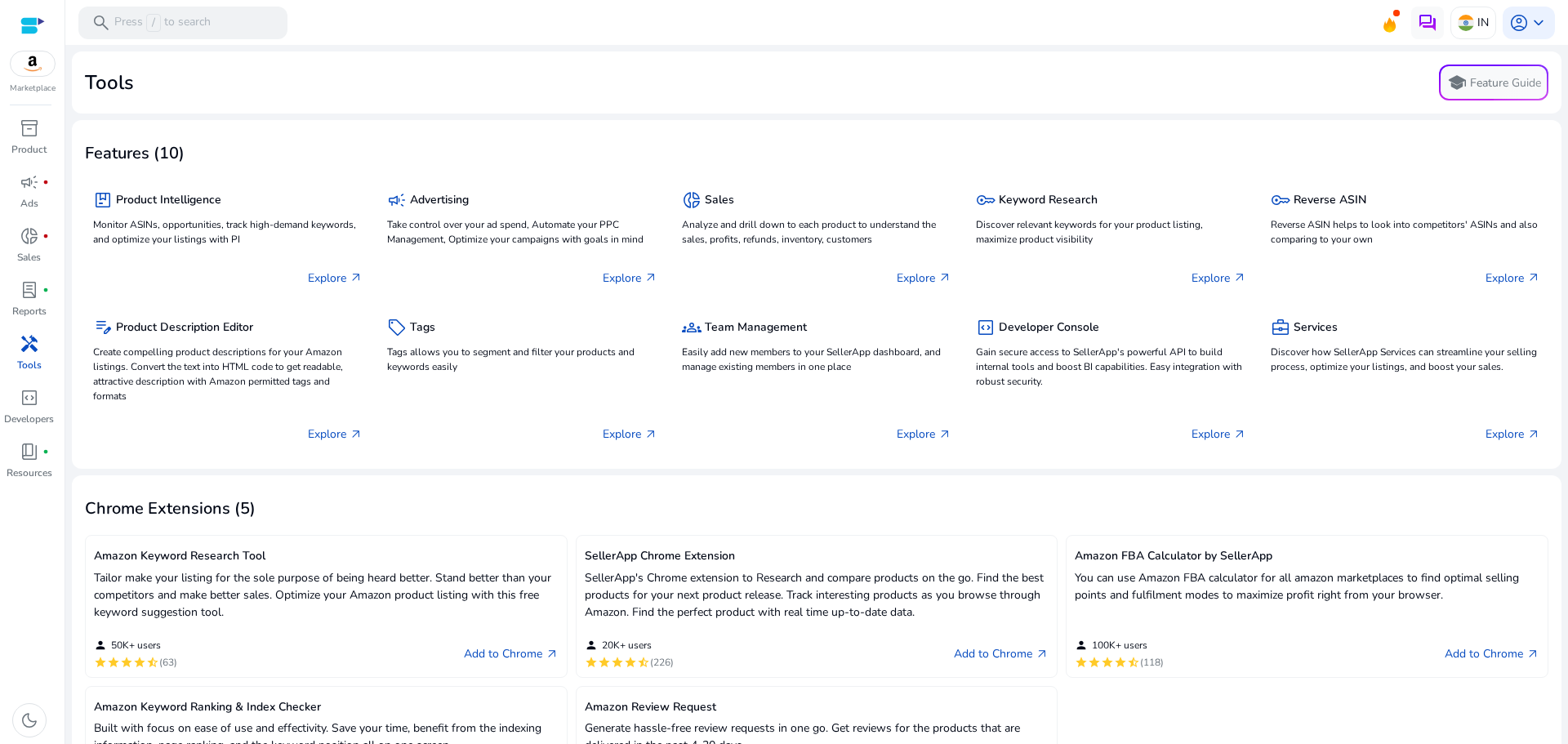
click at [1533, 20] on span "keyboard_arrow_down" at bounding box center [1538, 23] width 19 height 19
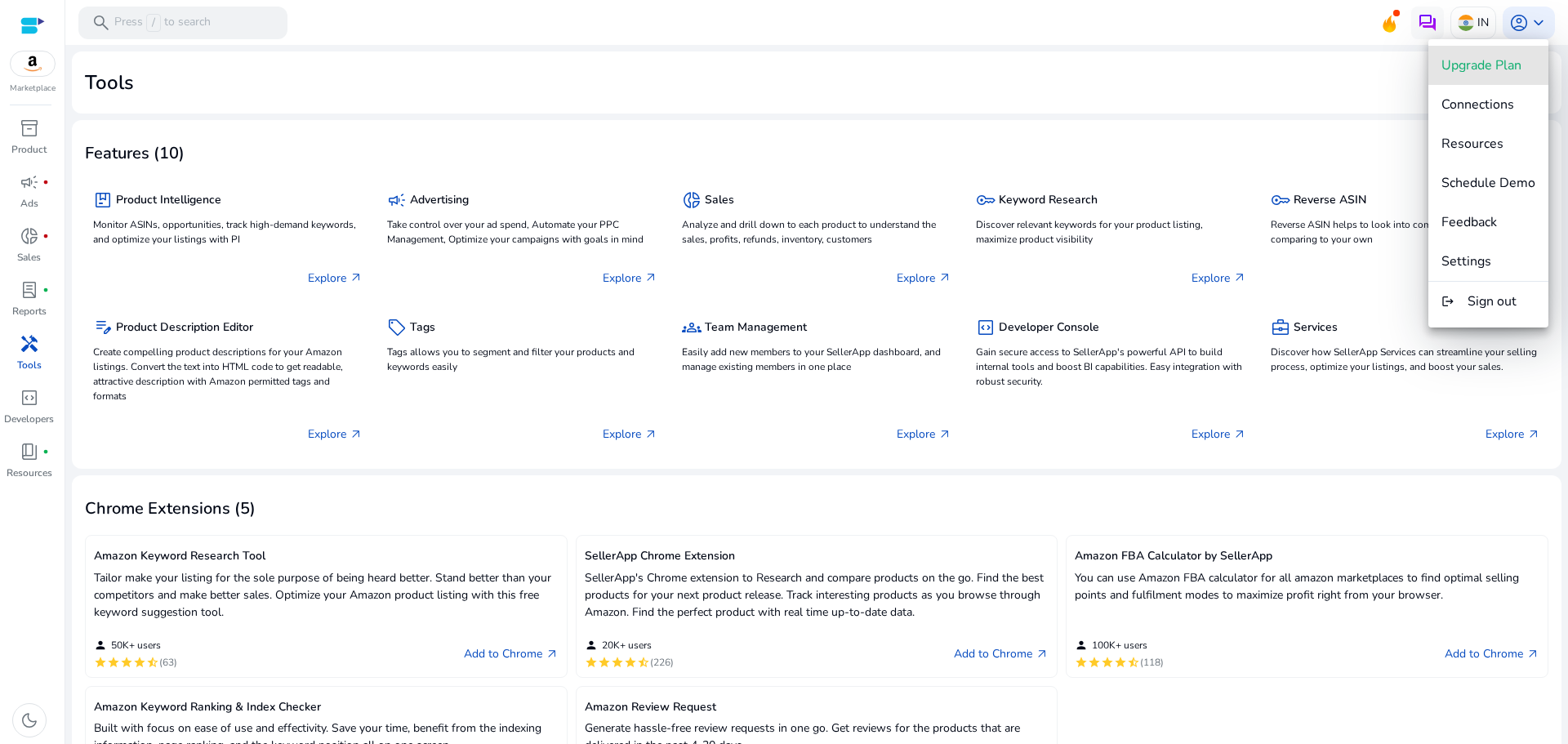
click at [1512, 64] on span "Upgrade Plan" at bounding box center [1481, 64] width 80 height 18
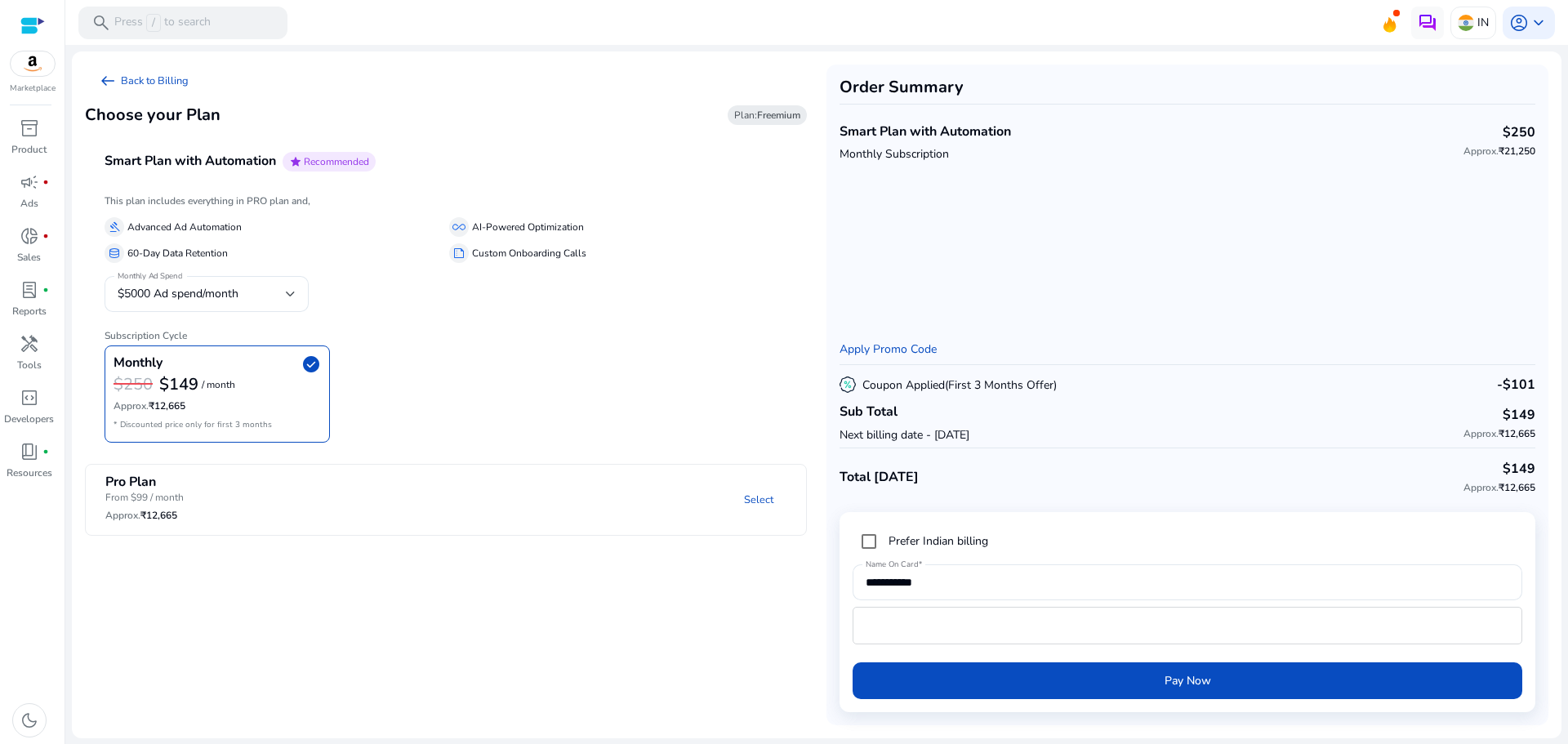
click at [762, 115] on b "Freemium" at bounding box center [779, 115] width 44 height 13
click at [196, 298] on span "$5000 Ad spend/month" at bounding box center [178, 294] width 120 height 16
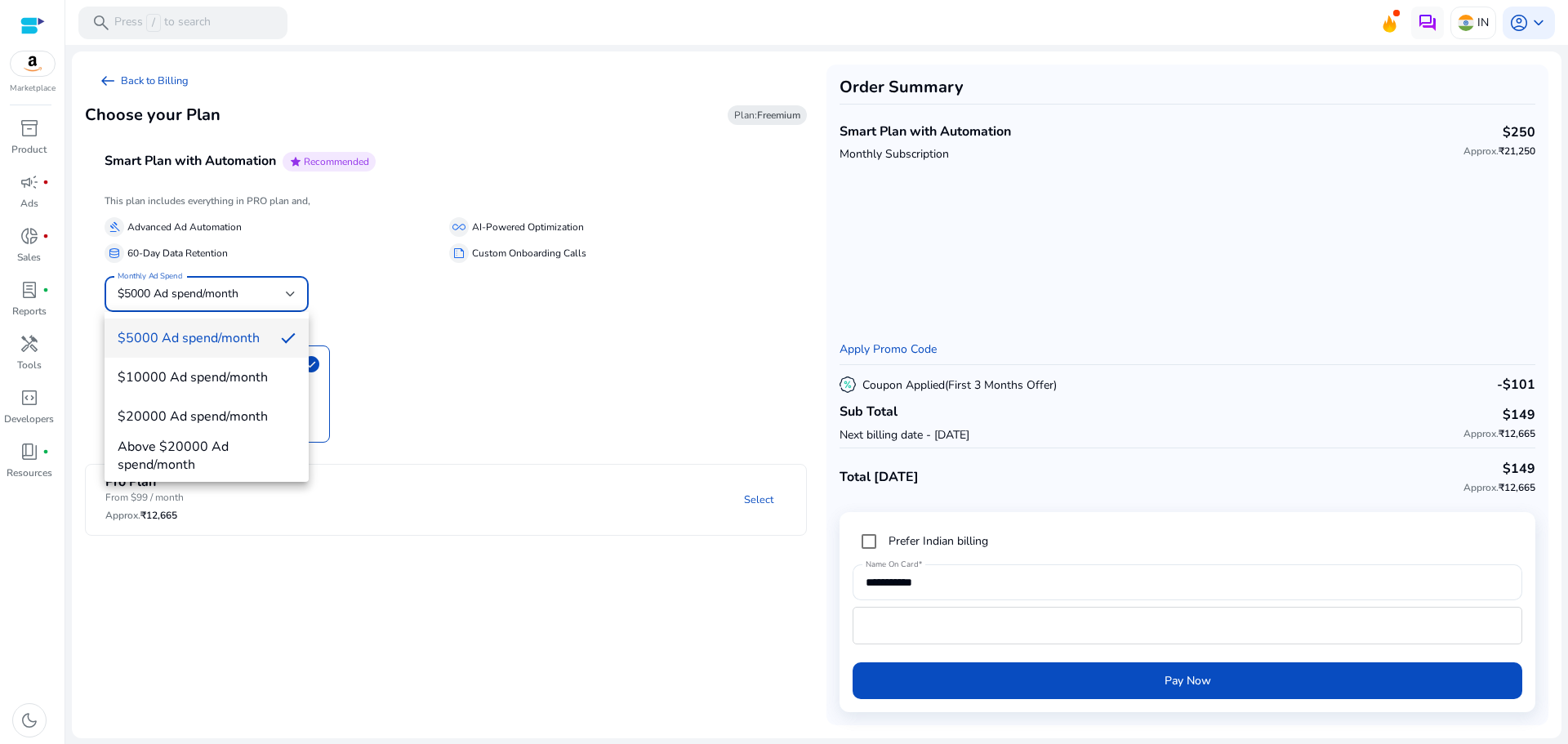
click at [207, 290] on div at bounding box center [784, 372] width 1568 height 744
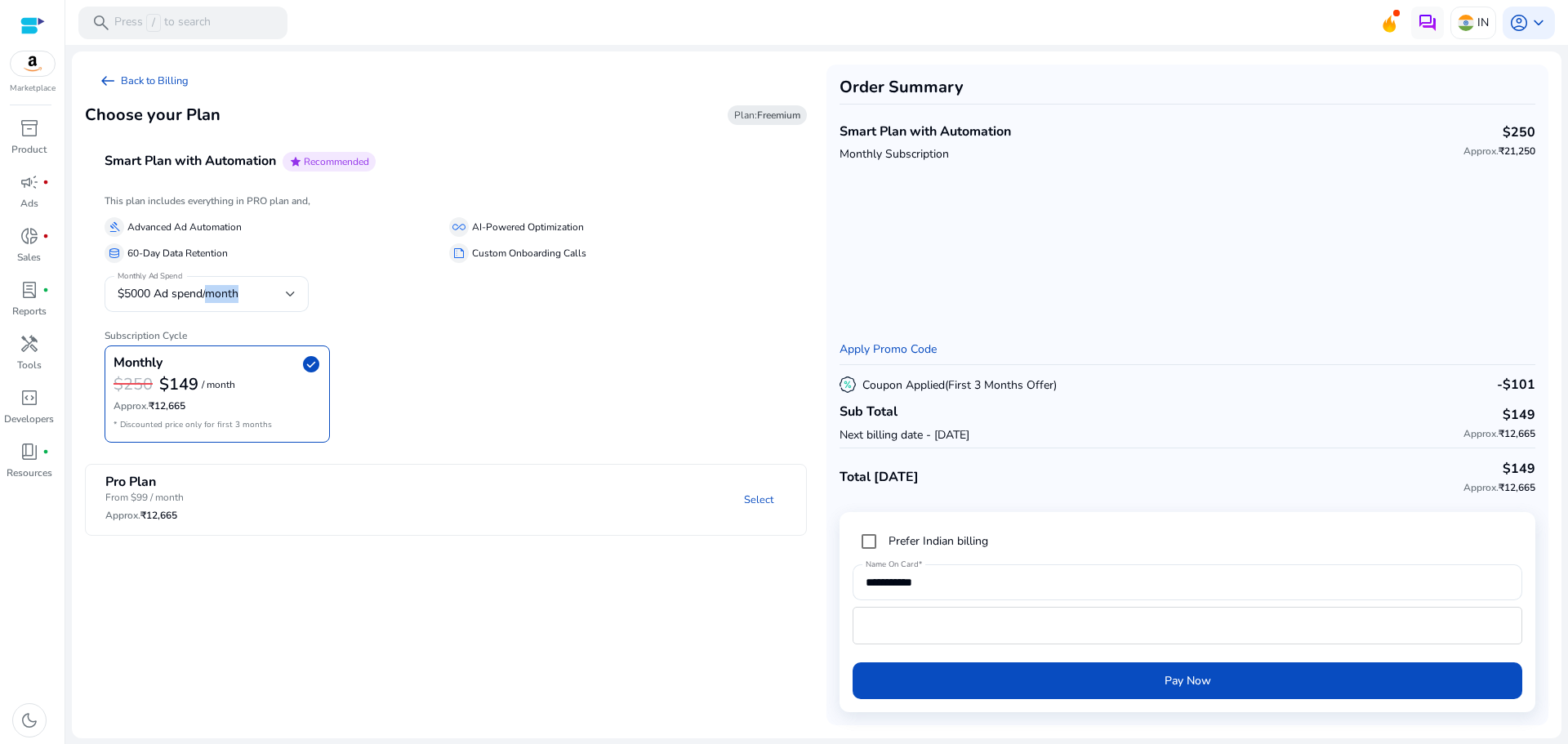
click at [207, 290] on span "$5000 Ad spend/month" at bounding box center [178, 294] width 120 height 16
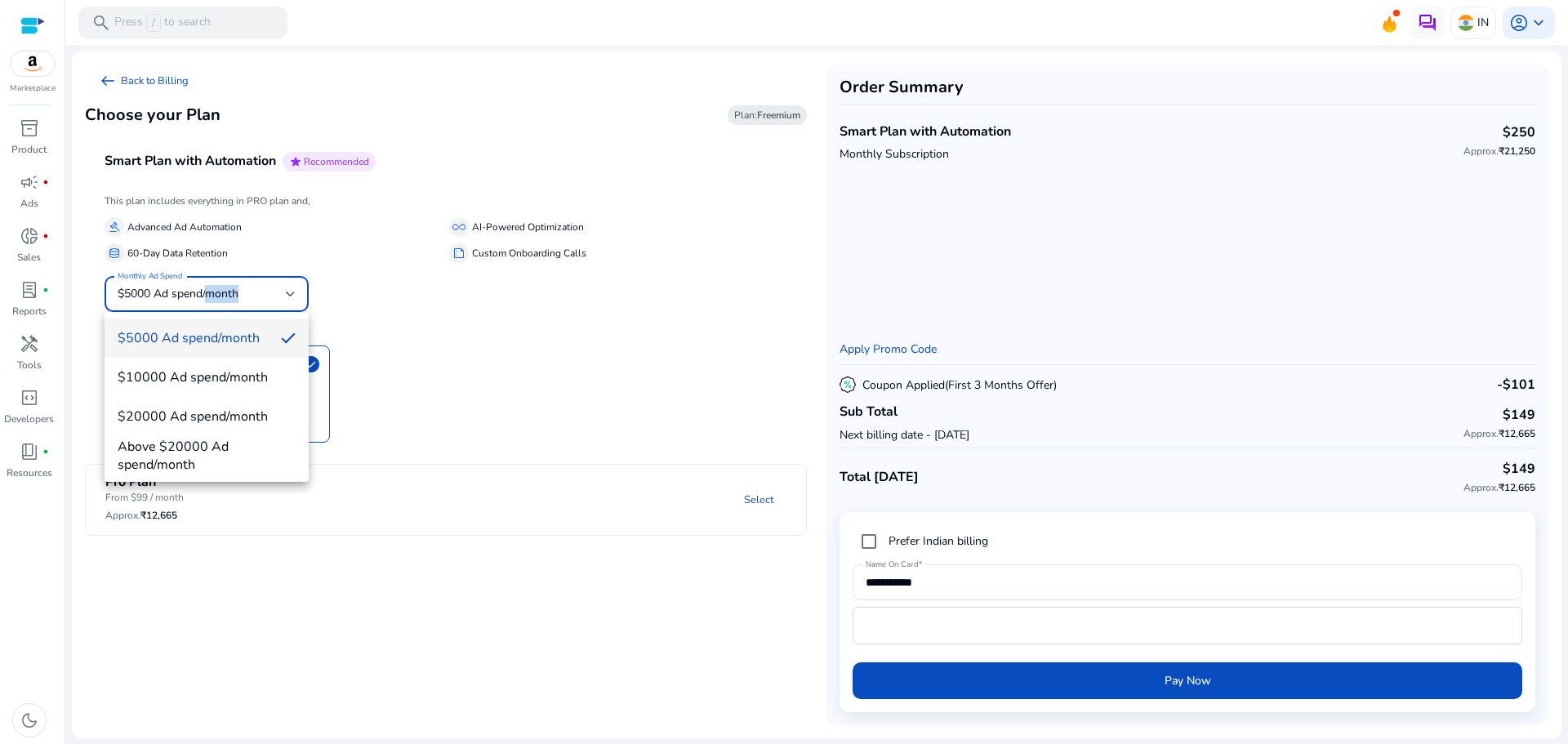
click at [211, 447] on span "Above $20000 Ad spend/month" at bounding box center [207, 455] width 178 height 36
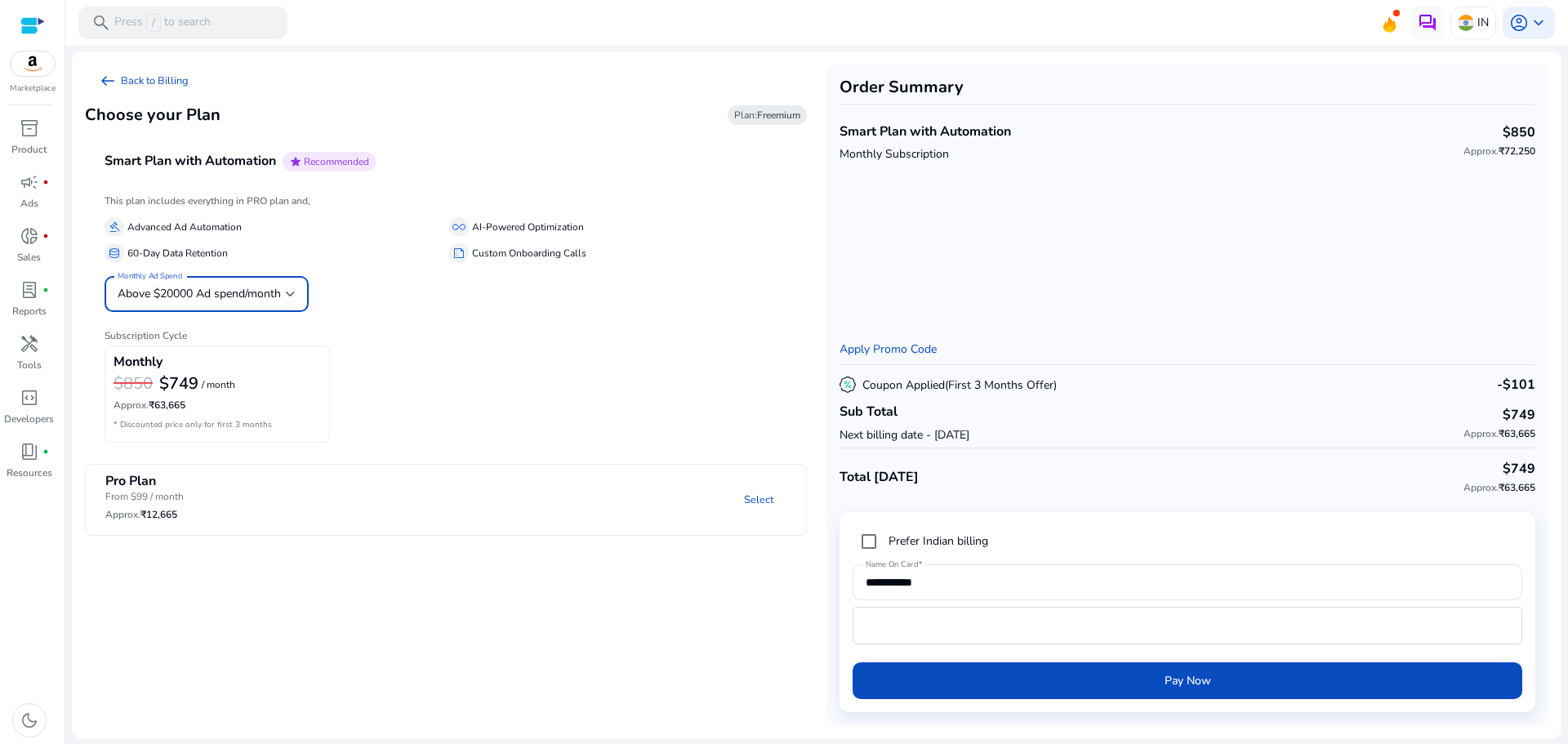
click at [233, 298] on span "Above $20000 Ad spend/month" at bounding box center [199, 294] width 163 height 16
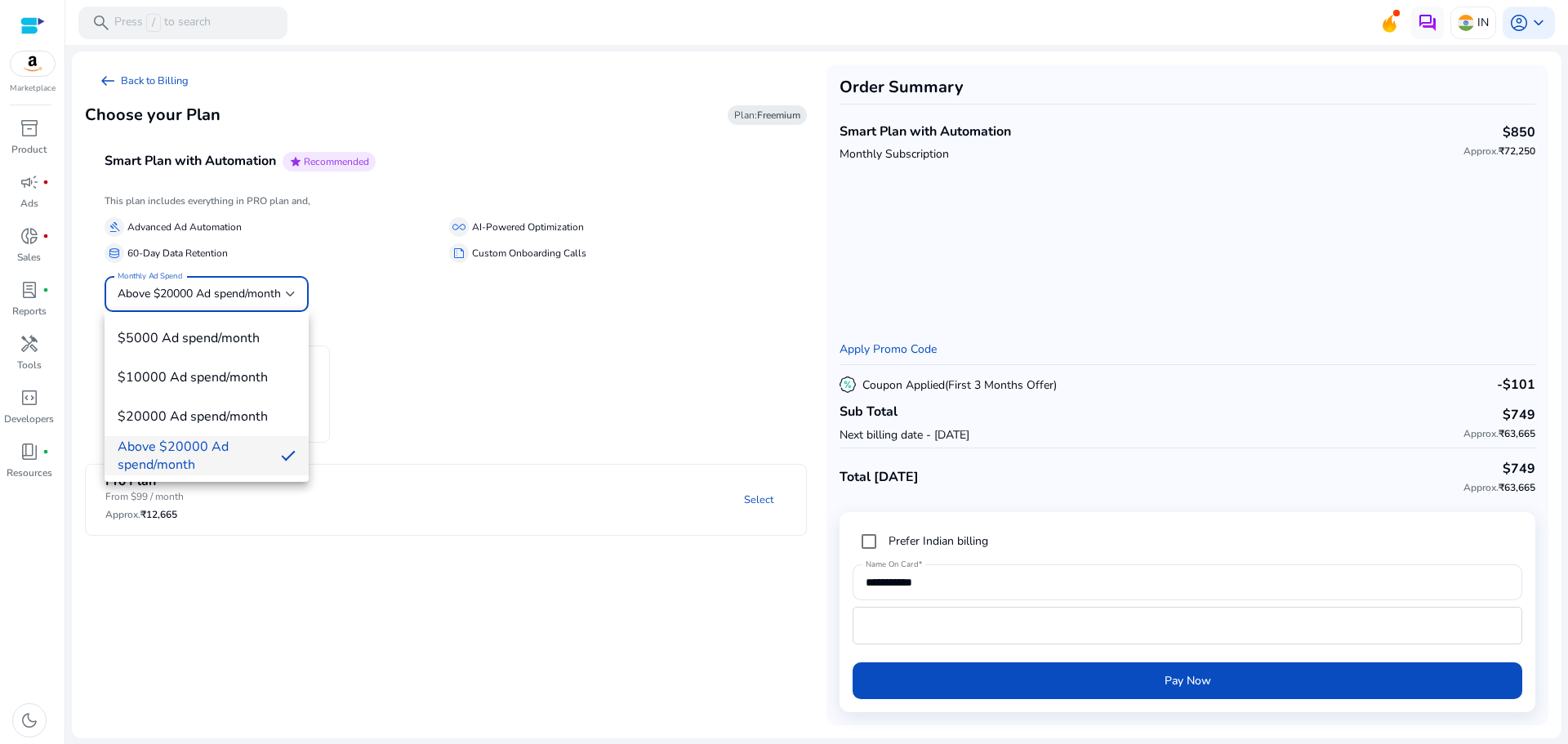
click at [218, 339] on span "$5000 Ad spend/month" at bounding box center [207, 337] width 178 height 18
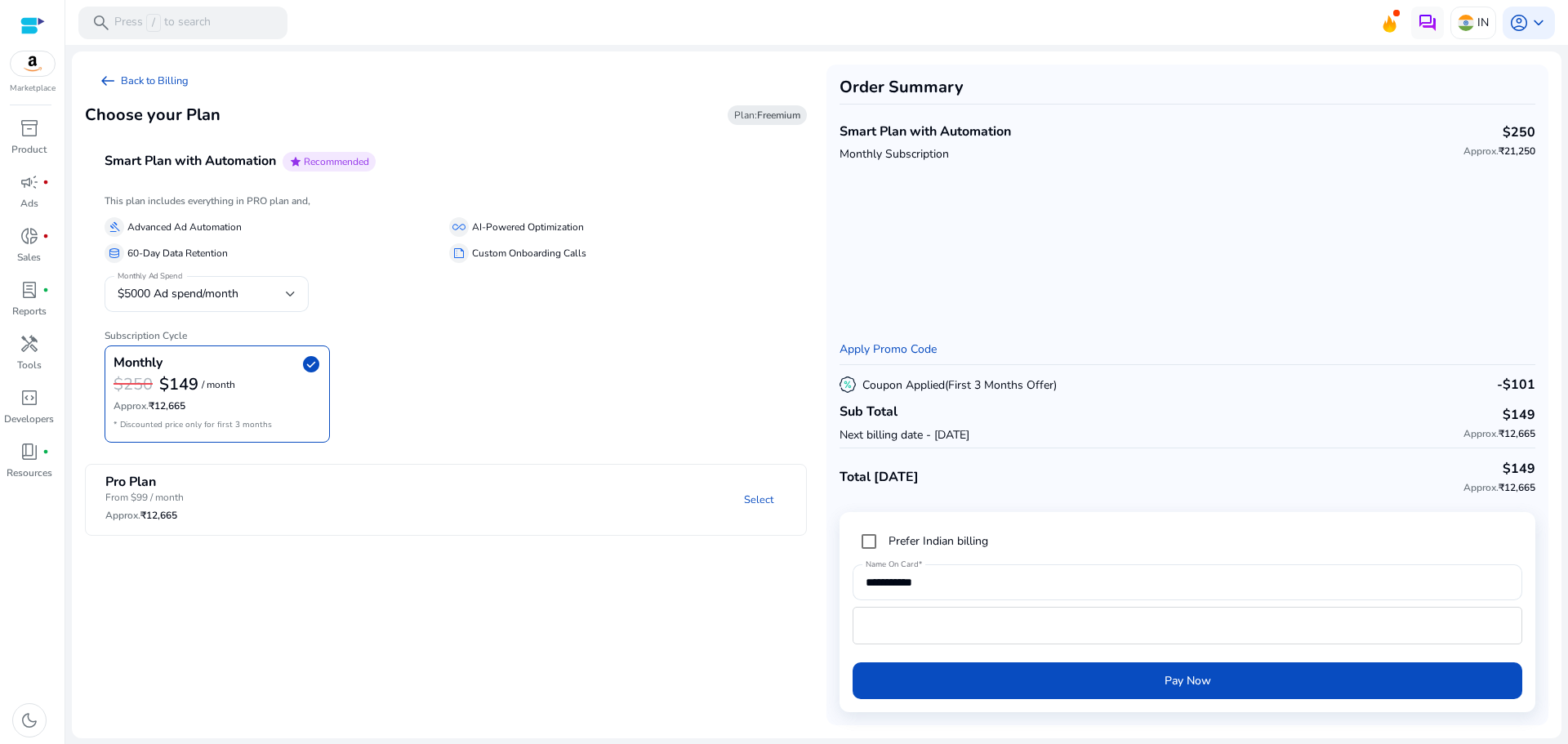
click at [228, 476] on mat-panel-title "Pro Plan From $99 / month Approx. ₹12,665" at bounding box center [217, 500] width 223 height 52
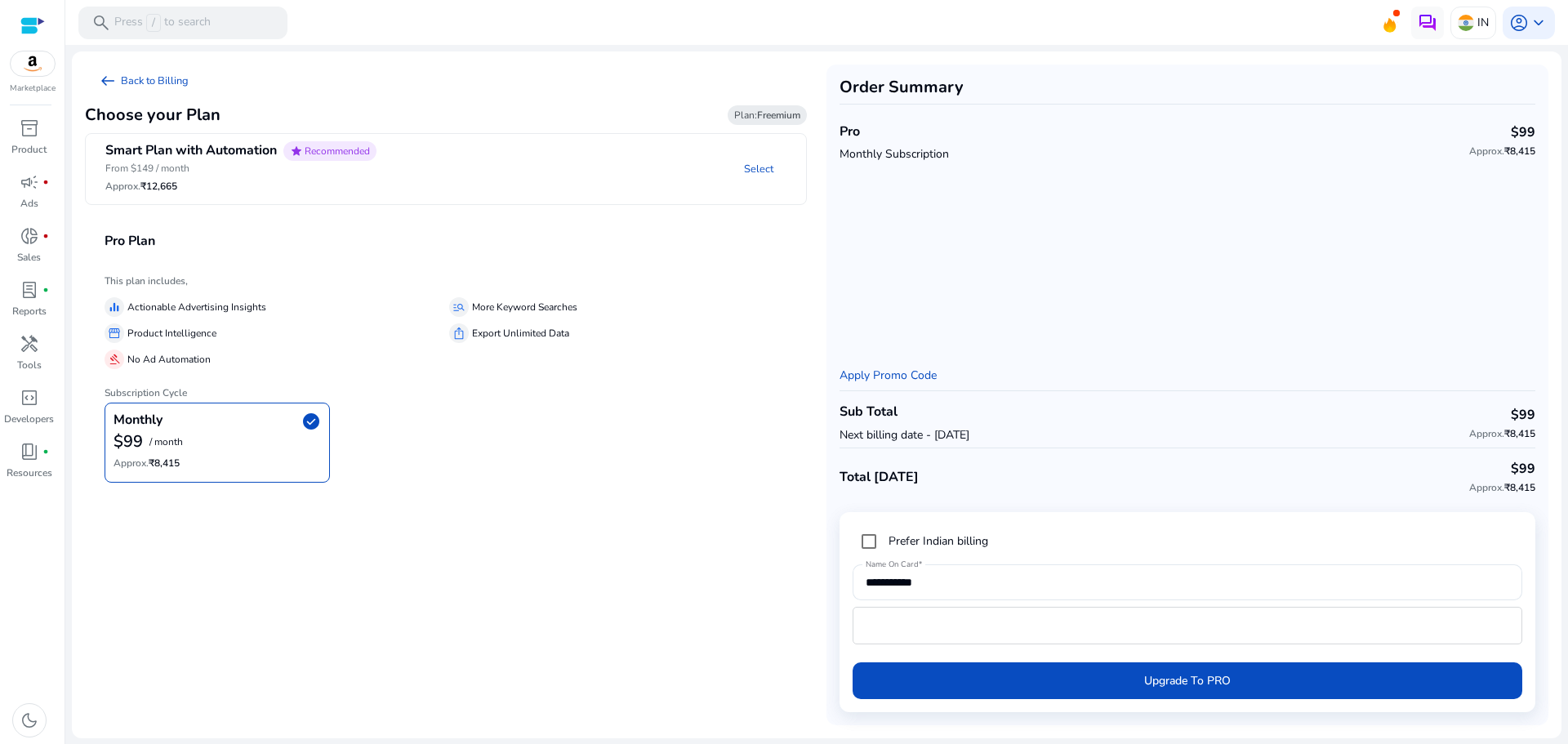
click at [249, 430] on div "Monthly check_circle" at bounding box center [218, 421] width 208 height 19
click at [277, 175] on p "From $149 / month" at bounding box center [241, 168] width 271 height 15
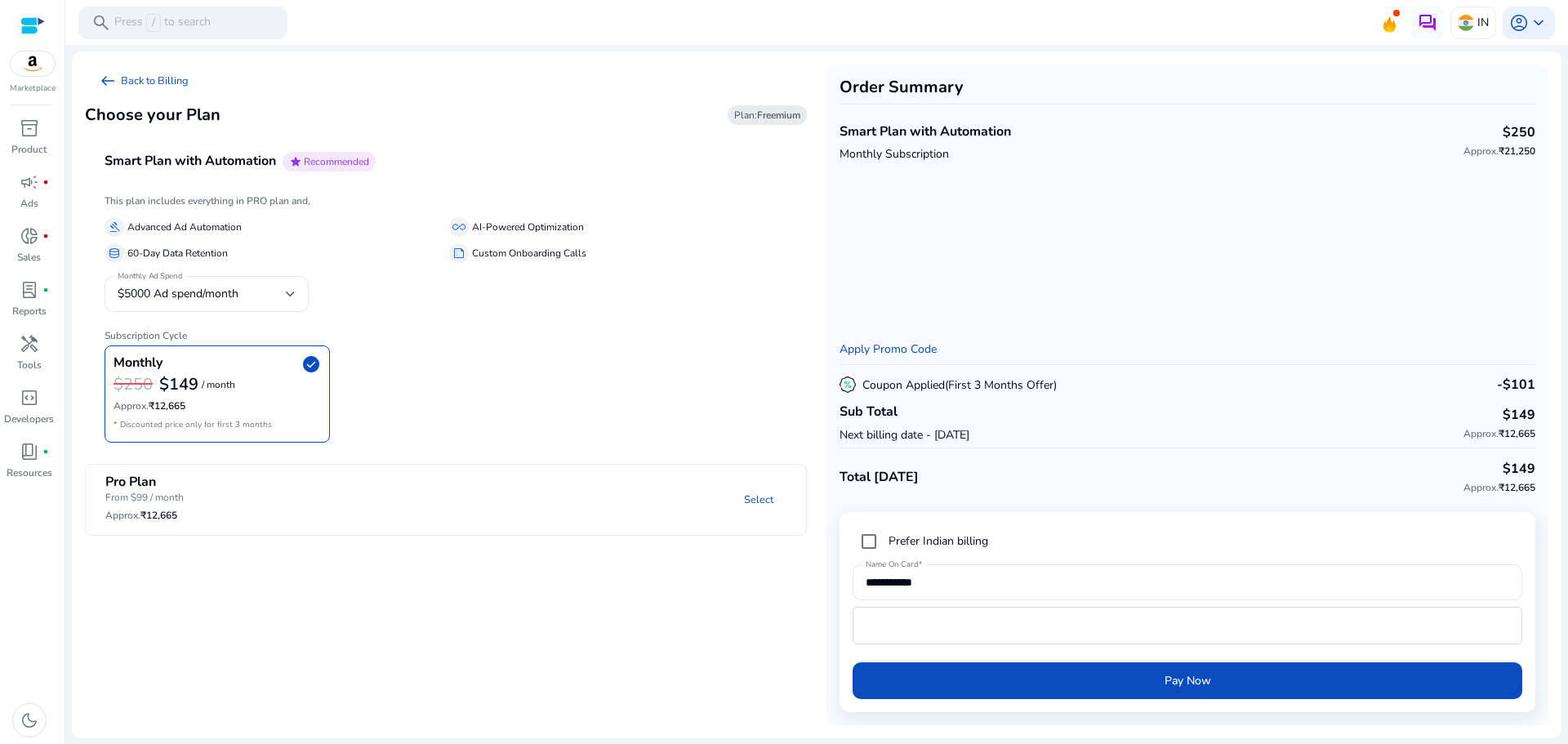
click at [233, 305] on div "$5000 Ad spend/month" at bounding box center [207, 294] width 178 height 36
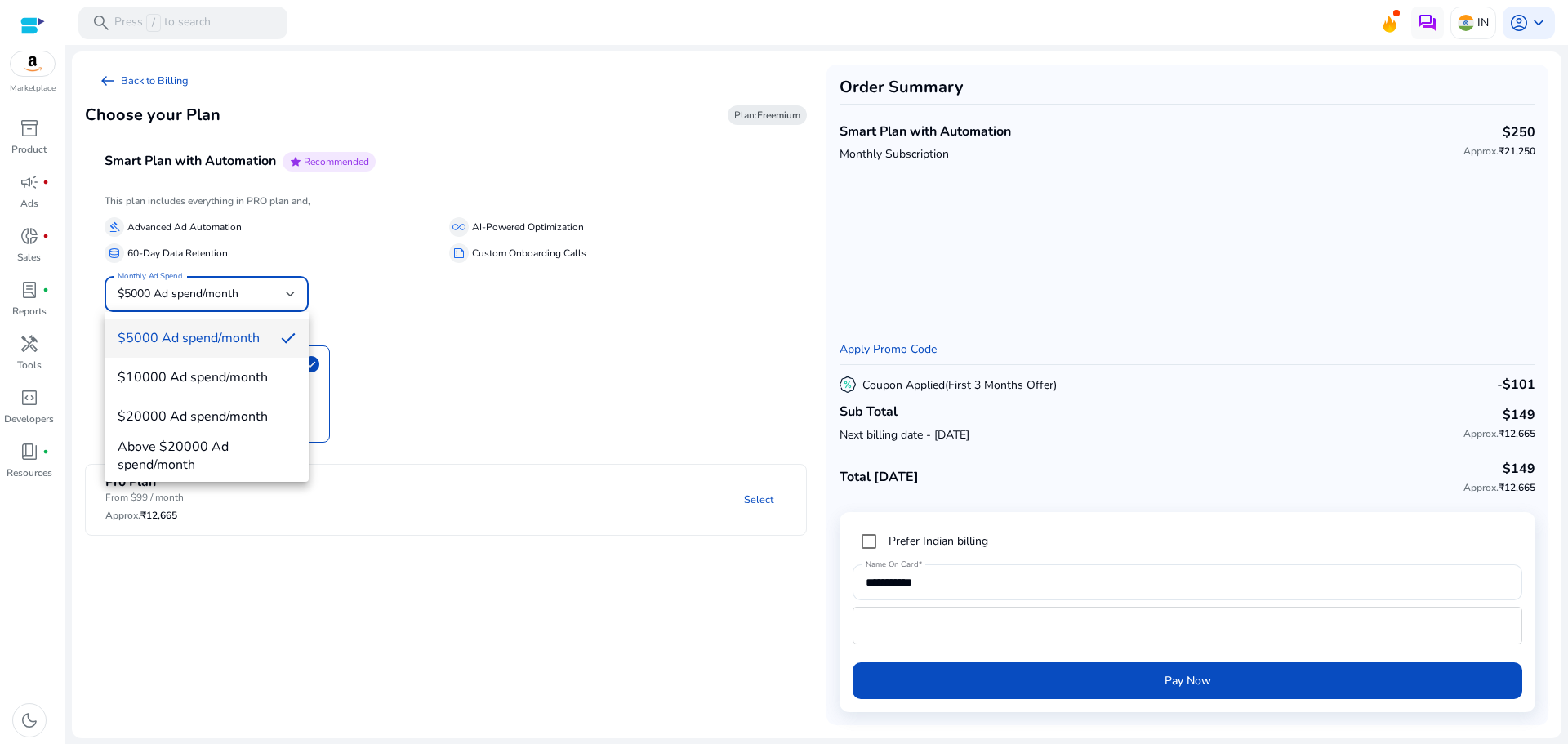
click at [208, 511] on div at bounding box center [784, 372] width 1568 height 744
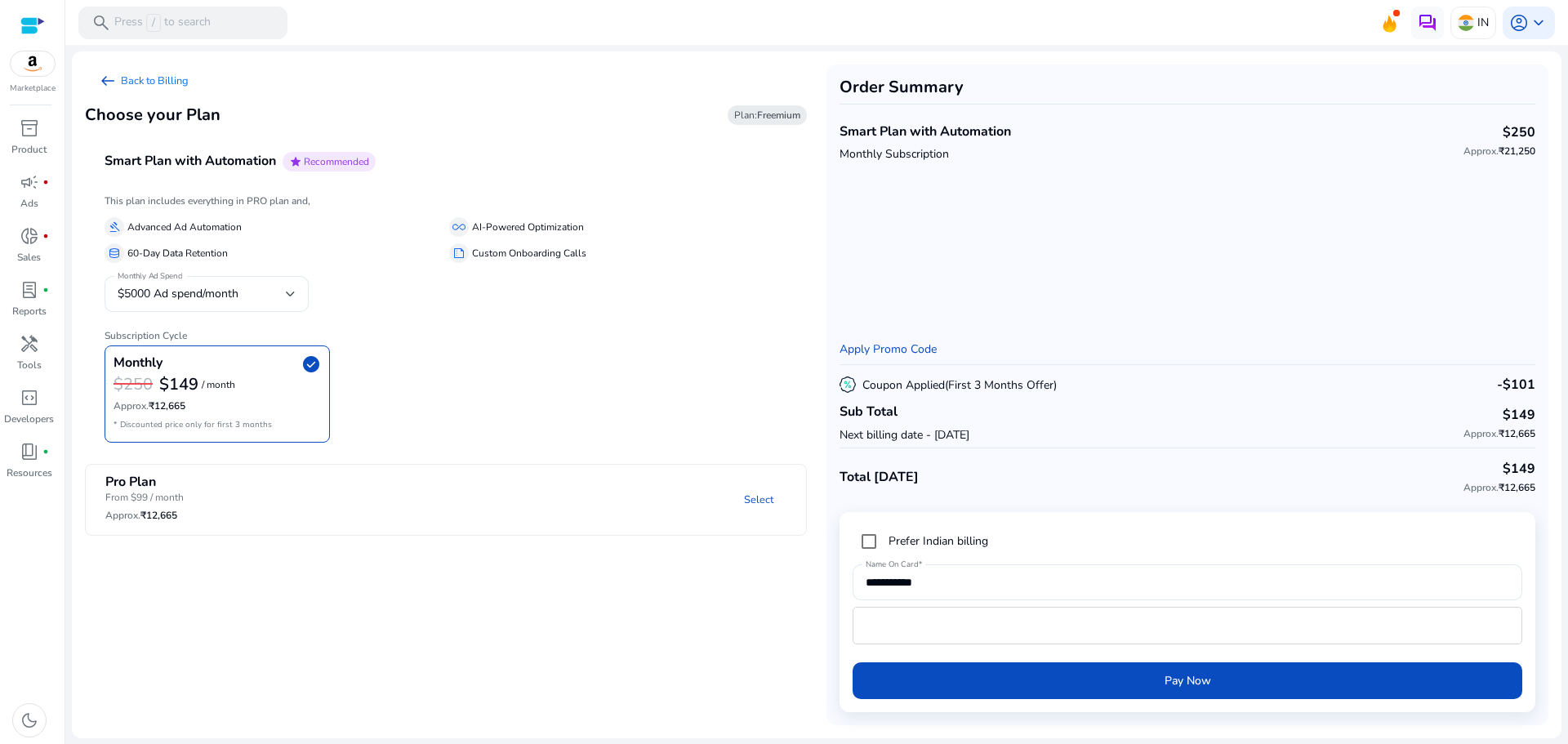
click at [115, 80] on span "arrow_left_alt" at bounding box center [107, 80] width 19 height 19
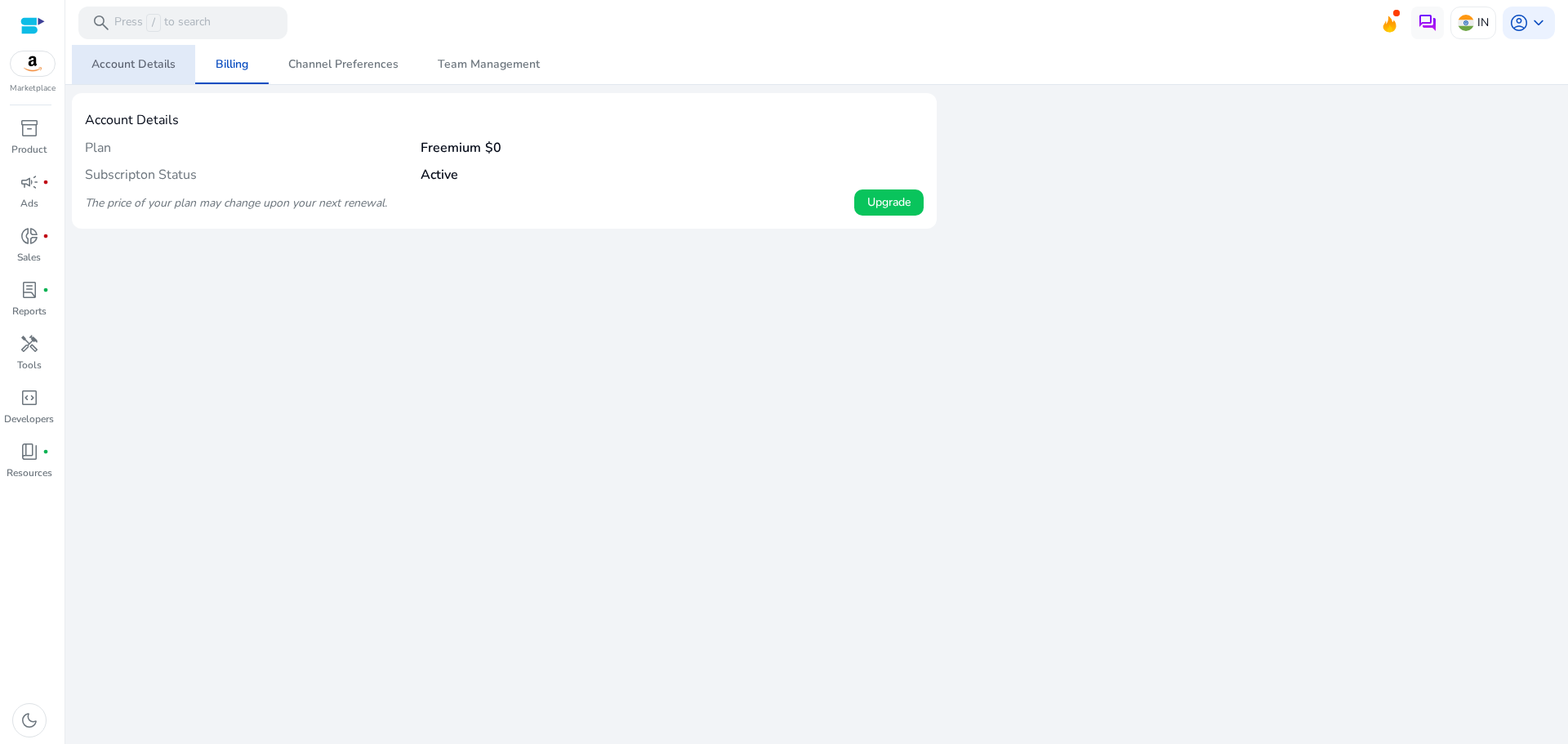
click at [160, 69] on span "Account Details" at bounding box center [133, 64] width 85 height 12
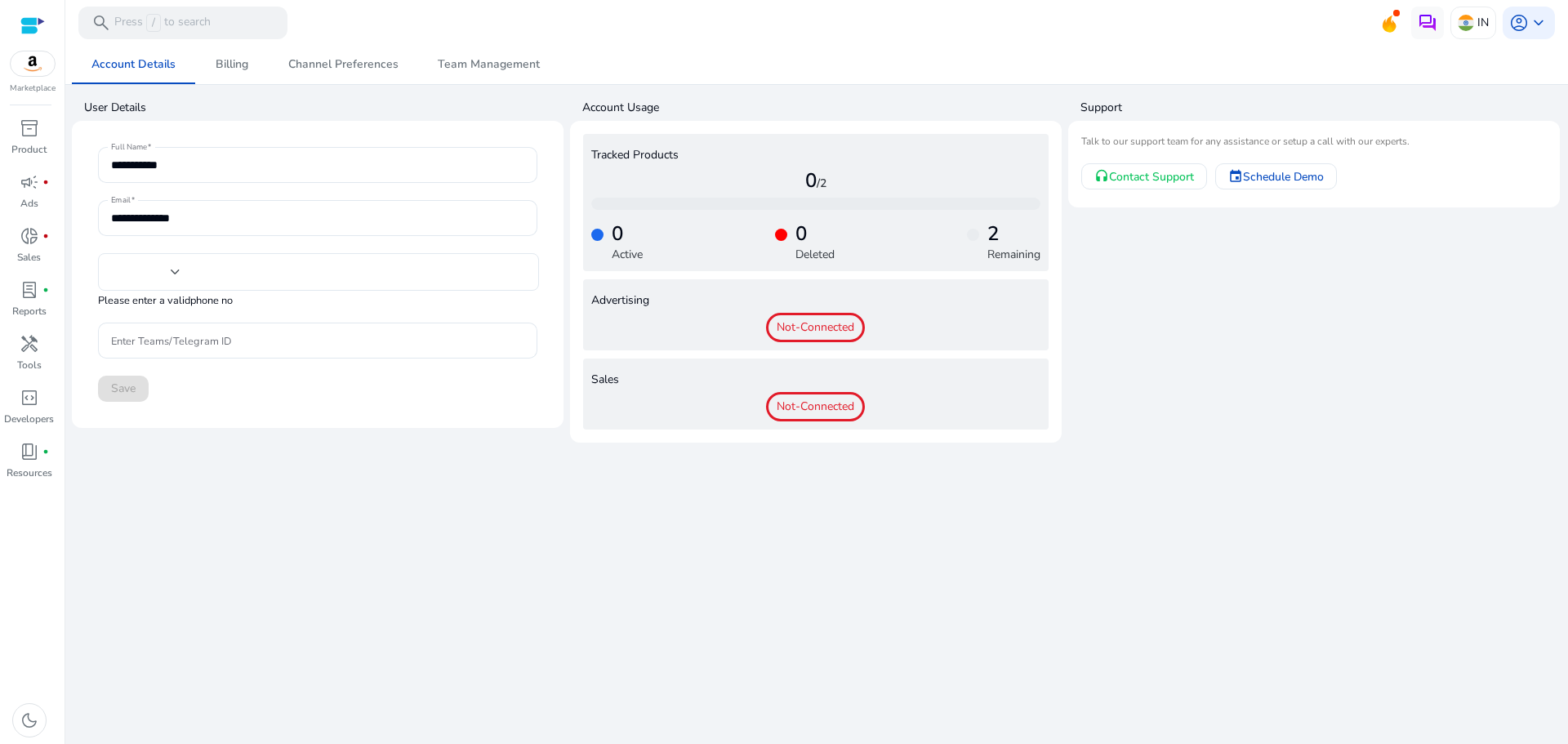
type input "***"
